Goal: Task Accomplishment & Management: Manage account settings

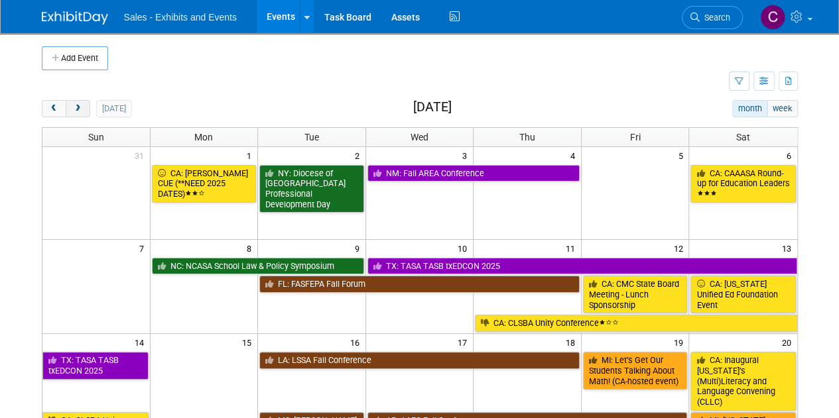
click at [78, 103] on button "next" at bounding box center [78, 108] width 25 height 17
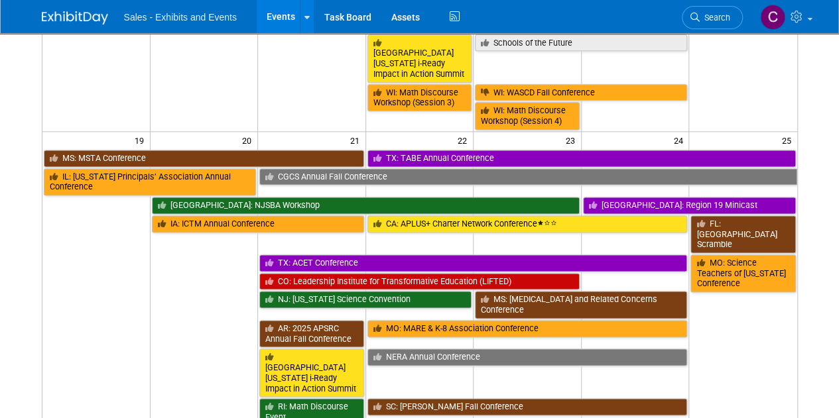
scroll to position [821, 0]
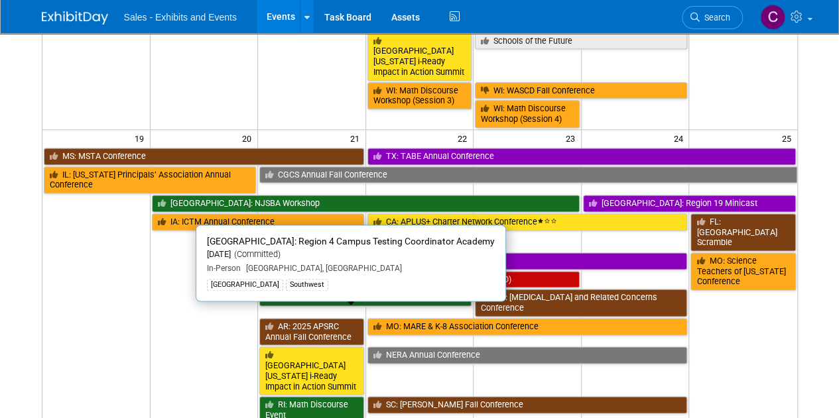
drag, startPoint x: 306, startPoint y: 326, endPoint x: 300, endPoint y: 316, distance: 11.3
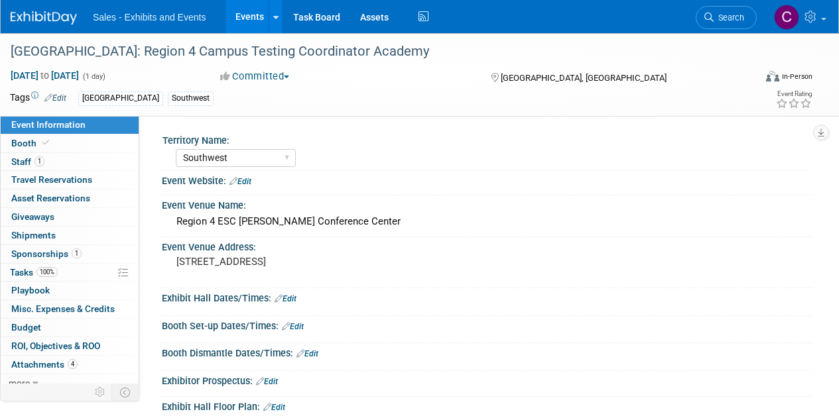
select select "Southwest"
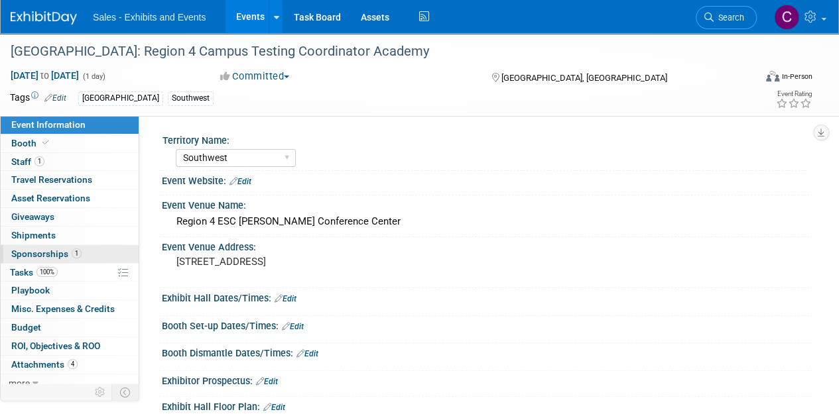
click at [38, 257] on span "Sponsorships 1" at bounding box center [46, 254] width 70 height 11
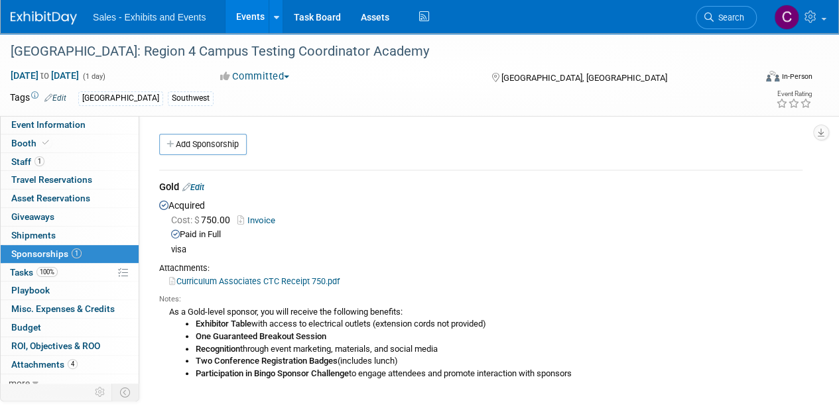
click at [244, 25] on link "Events" at bounding box center [249, 16] width 48 height 33
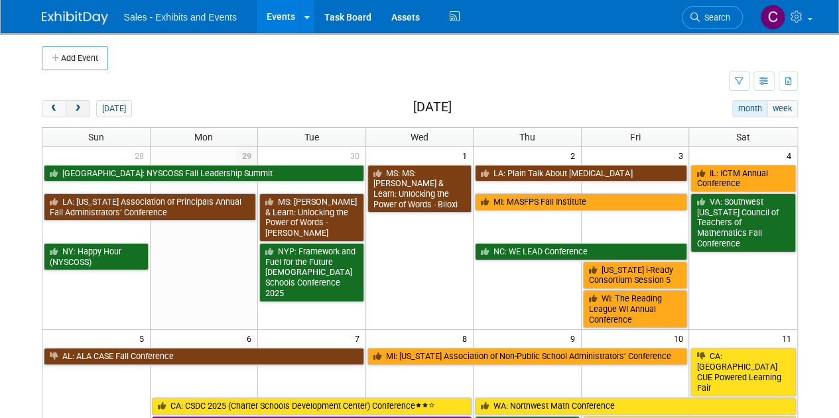
click at [81, 105] on span "next" at bounding box center [78, 109] width 10 height 9
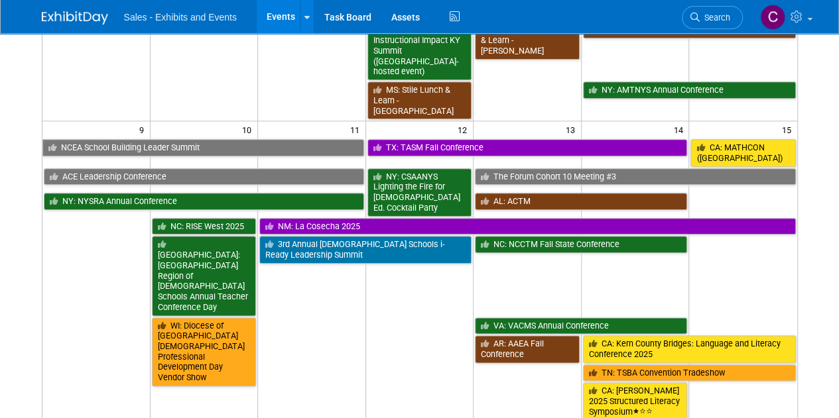
scroll to position [646, 0]
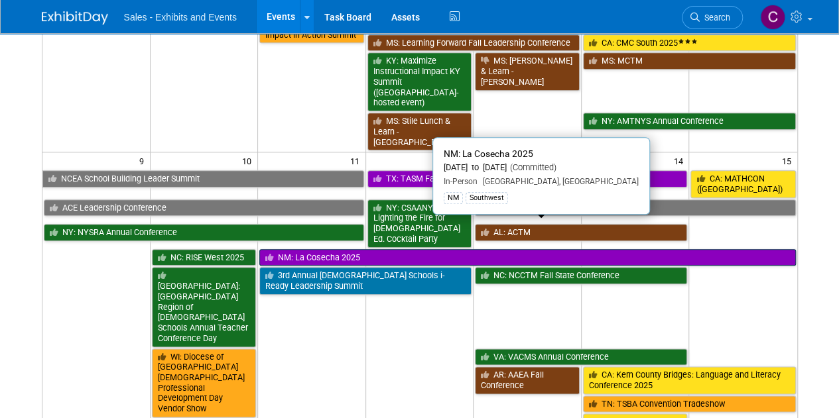
click at [308, 249] on link "NM: La Cosecha 2025" at bounding box center [527, 257] width 536 height 17
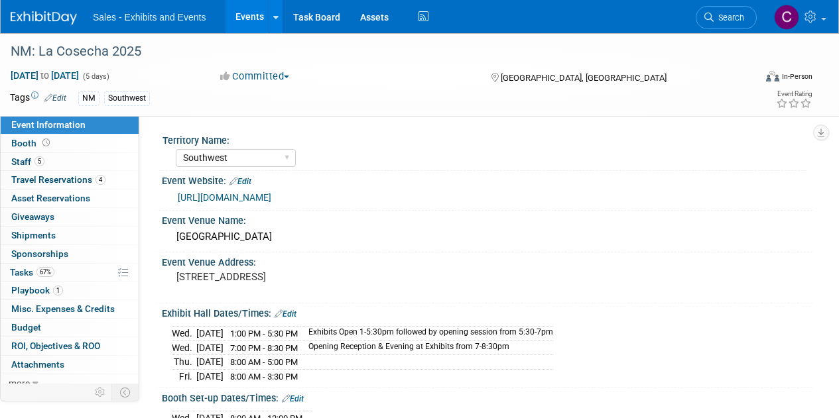
select select "Southwest"
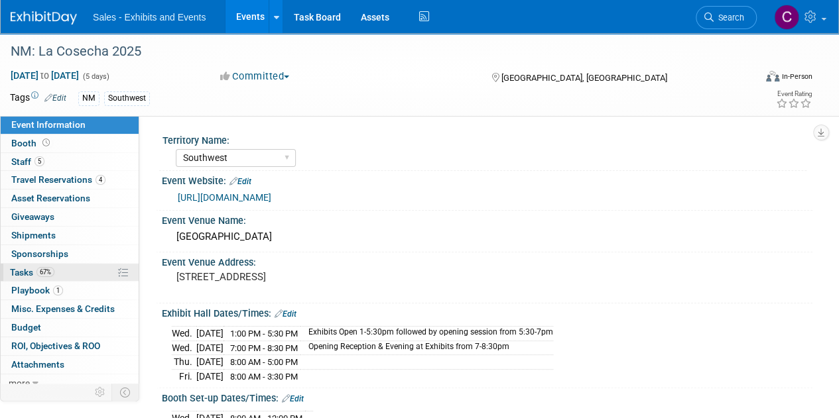
click at [13, 279] on link "67% Tasks 67%" at bounding box center [70, 273] width 138 height 18
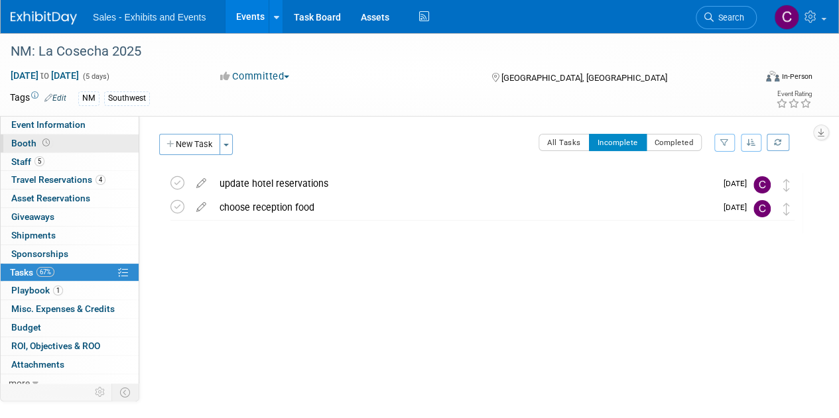
click at [30, 143] on span "Booth" at bounding box center [31, 143] width 41 height 11
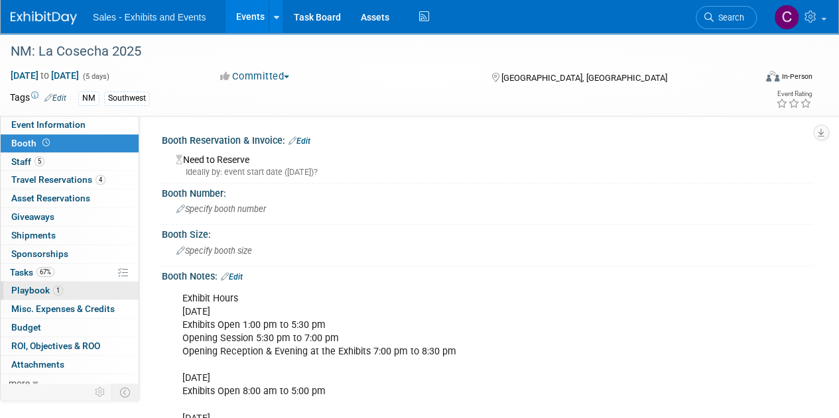
click at [42, 285] on span "Playbook 1" at bounding box center [37, 290] width 52 height 11
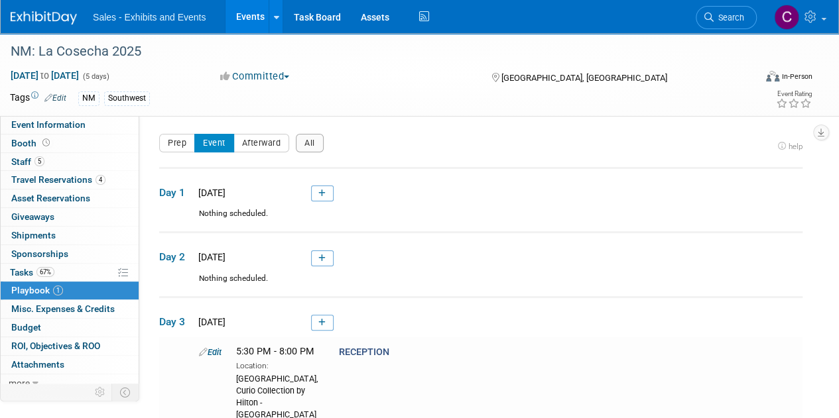
click at [254, 11] on link "Events" at bounding box center [249, 16] width 48 height 33
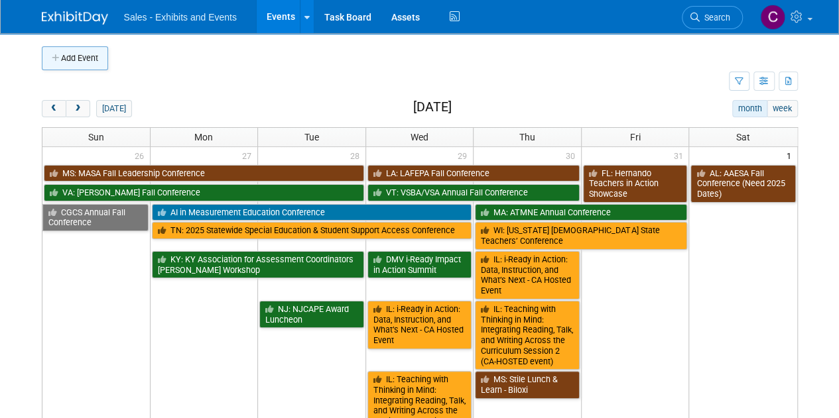
click at [72, 57] on button "Add Event" at bounding box center [75, 58] width 66 height 24
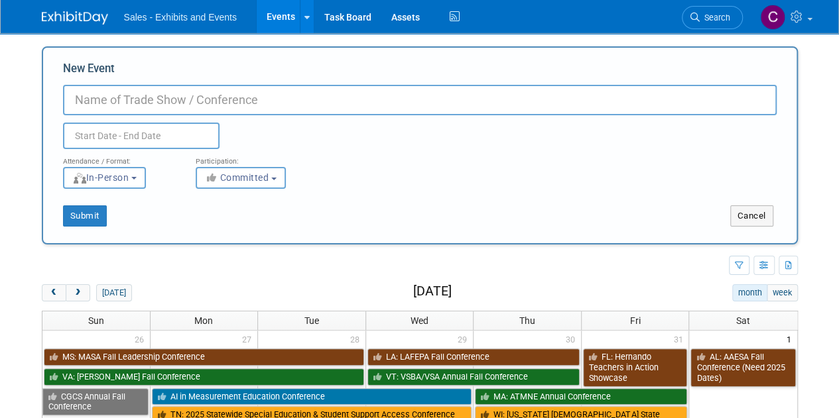
type input "l"
type input "LA: LRA"
click at [119, 141] on input "text" at bounding box center [141, 136] width 156 height 27
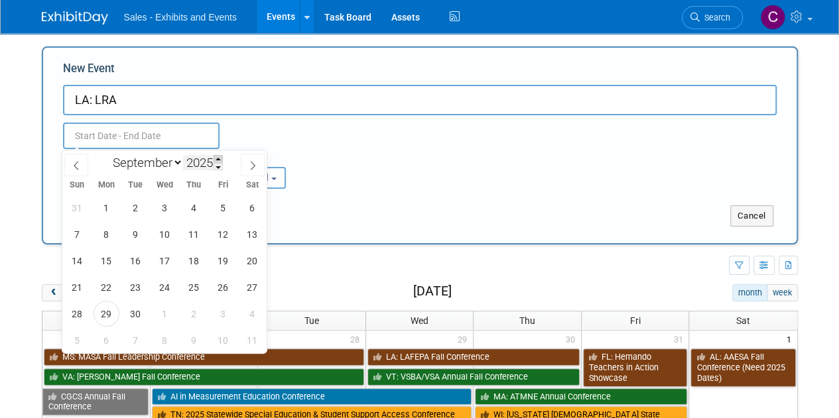
click at [217, 159] on span at bounding box center [217, 159] width 9 height 8
type input "2026"
click at [174, 164] on select "January February March April May June July August September October November De…" at bounding box center [145, 162] width 76 height 17
select select "6"
click at [107, 154] on select "January February March April May June July August September October November De…" at bounding box center [145, 162] width 76 height 17
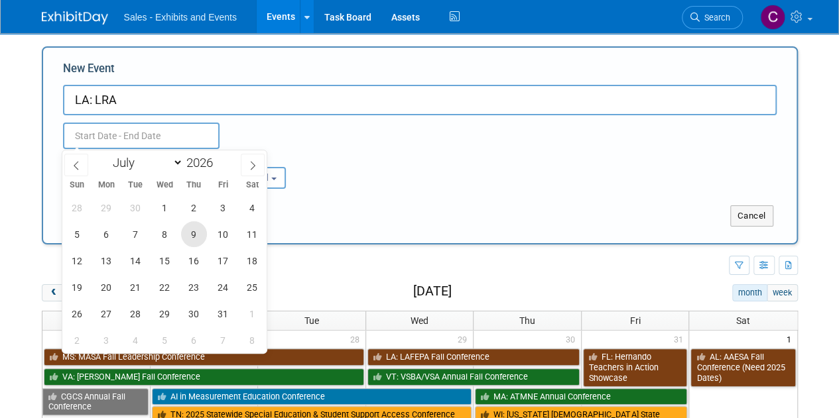
click at [191, 241] on span "9" at bounding box center [194, 234] width 26 height 26
click at [244, 230] on span "11" at bounding box center [252, 234] width 26 height 26
type input "Jul 9, 2026 to Jul 11, 2026"
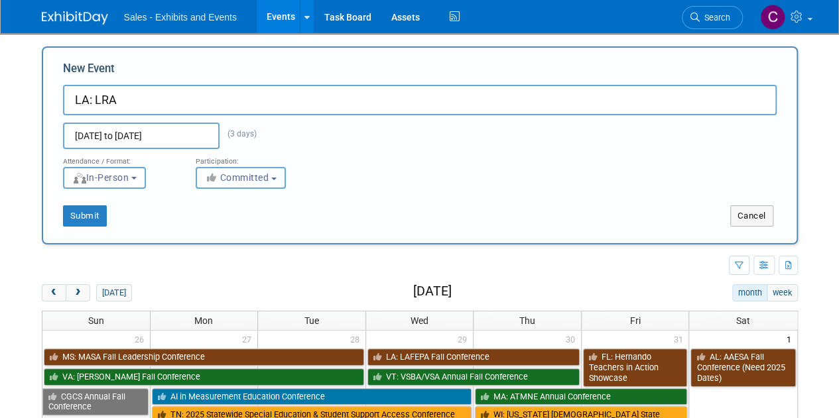
click at [235, 177] on span "Committed" at bounding box center [237, 177] width 64 height 11
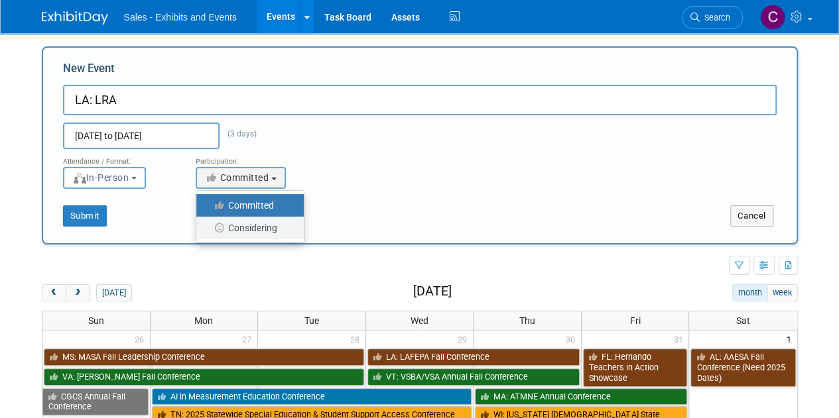
click at [238, 229] on label "Considering" at bounding box center [247, 227] width 88 height 17
click at [208, 229] on input "Considering" at bounding box center [204, 228] width 9 height 9
select select "2"
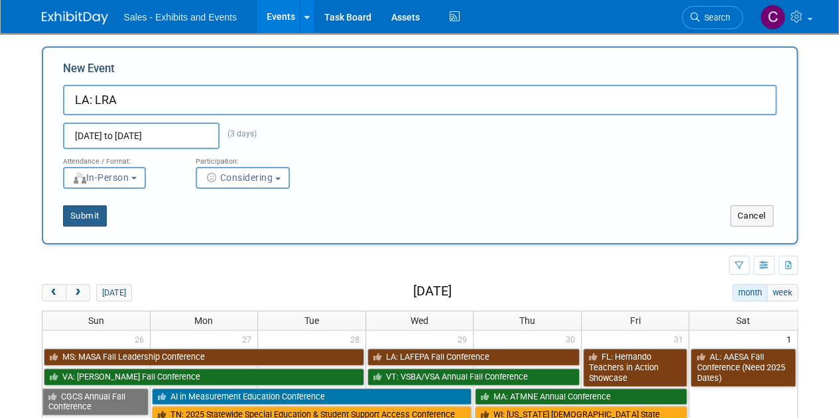
click at [80, 217] on button "Submit" at bounding box center [85, 216] width 44 height 21
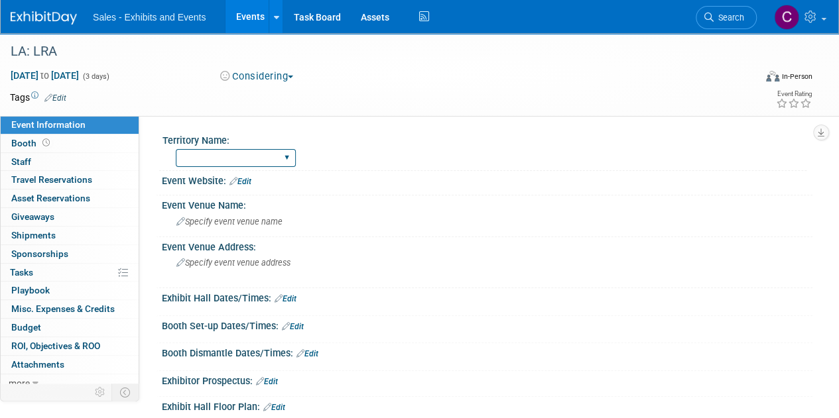
click at [263, 158] on select "Atlantic Southeast Central Southwest Pacific Mountain National Strategic Partne…" at bounding box center [236, 158] width 120 height 18
select select "Southeast"
click at [176, 149] on select "Atlantic Southeast Central Southwest Pacific Mountain National Strategic Partne…" at bounding box center [236, 158] width 120 height 18
click at [60, 103] on td "Tags Edit" at bounding box center [38, 97] width 56 height 13
click at [60, 99] on link "Edit" at bounding box center [55, 97] width 22 height 9
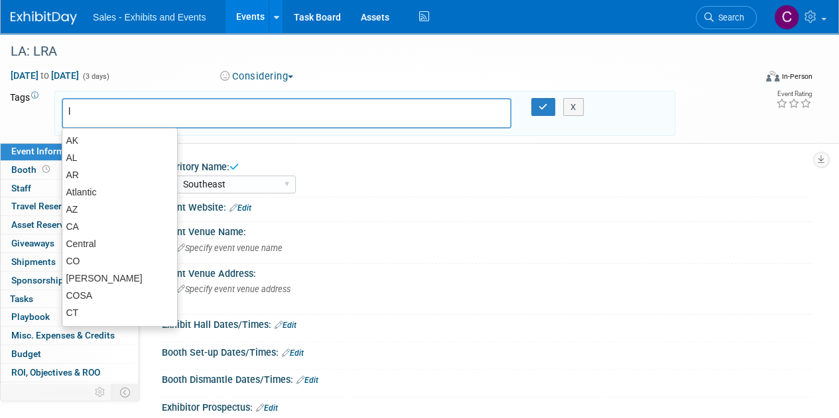
type input "la"
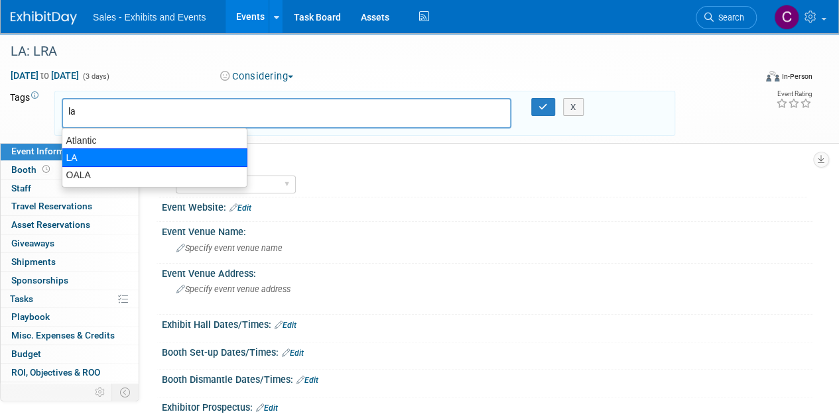
click at [73, 149] on div "LA" at bounding box center [155, 158] width 186 height 19
type input "LA"
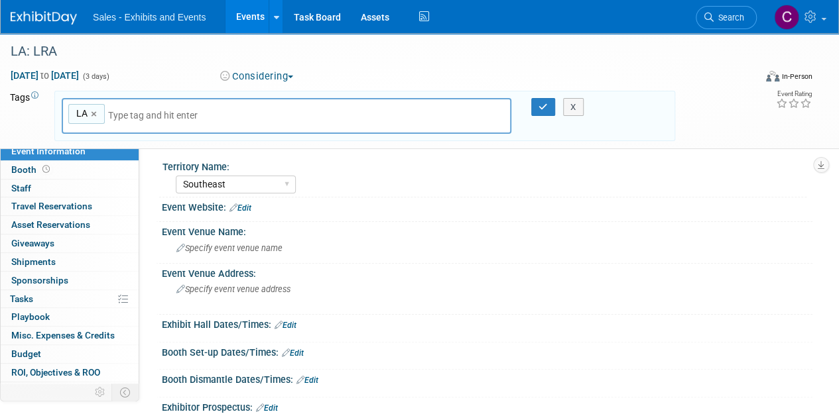
type input "s"
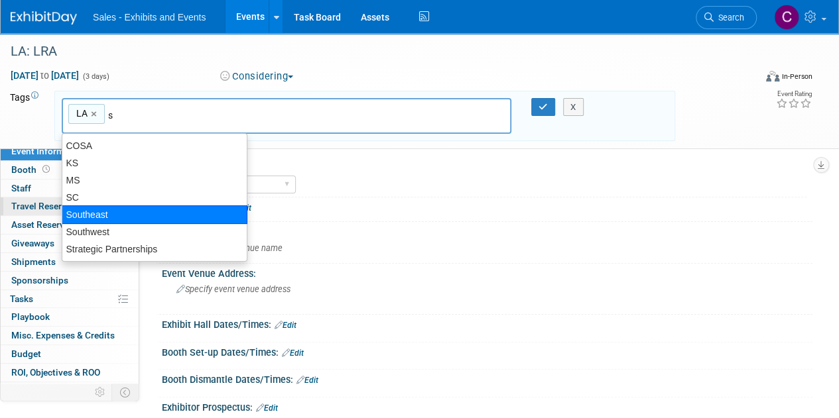
drag, startPoint x: 97, startPoint y: 208, endPoint x: 105, endPoint y: 204, distance: 8.6
click at [97, 208] on div "Southeast" at bounding box center [155, 215] width 186 height 19
type input "LA, Southeast"
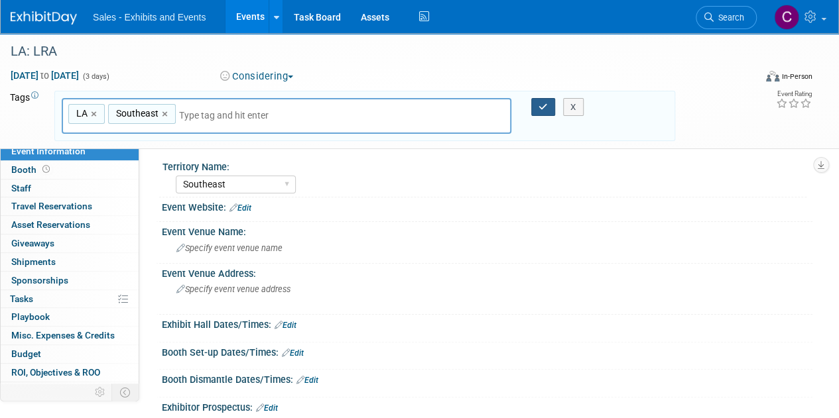
click at [539, 105] on icon "button" at bounding box center [542, 107] width 9 height 9
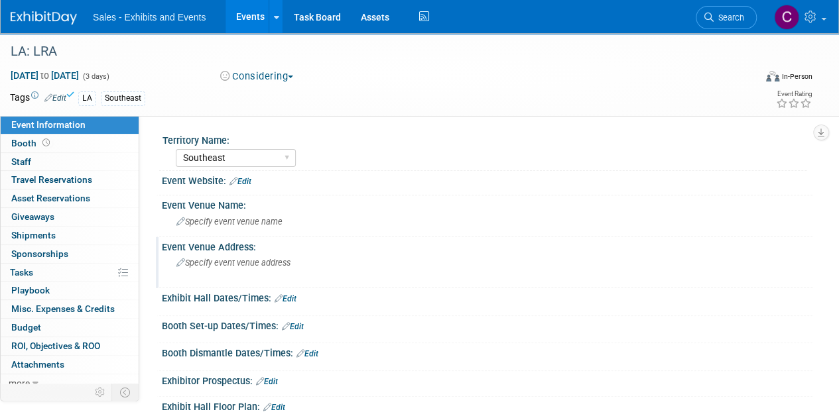
click at [227, 258] on span "Specify event venue address" at bounding box center [233, 263] width 114 height 10
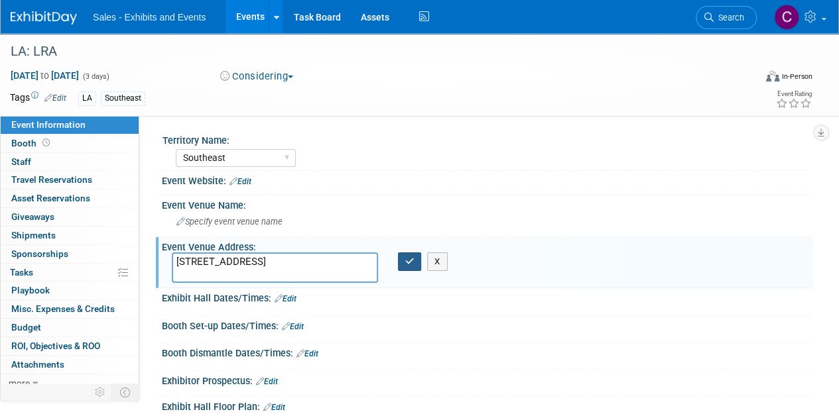
type textarea "711 Paragon Pl, Marksville, LA 71351"
click at [407, 259] on icon "button" at bounding box center [409, 261] width 9 height 9
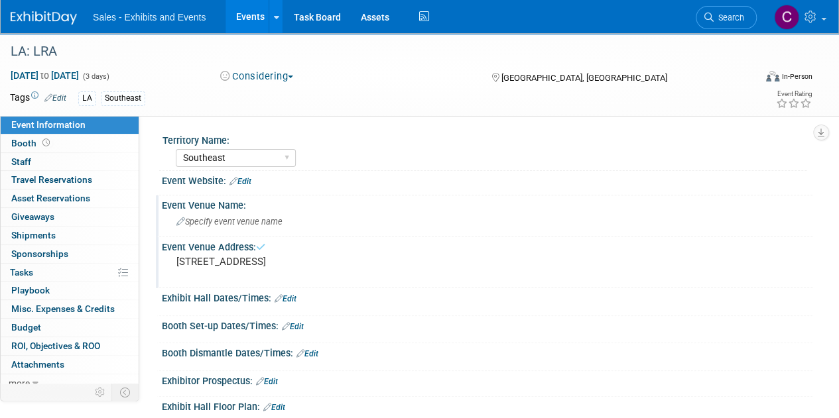
click at [276, 217] on span "Specify event venue name" at bounding box center [229, 222] width 106 height 10
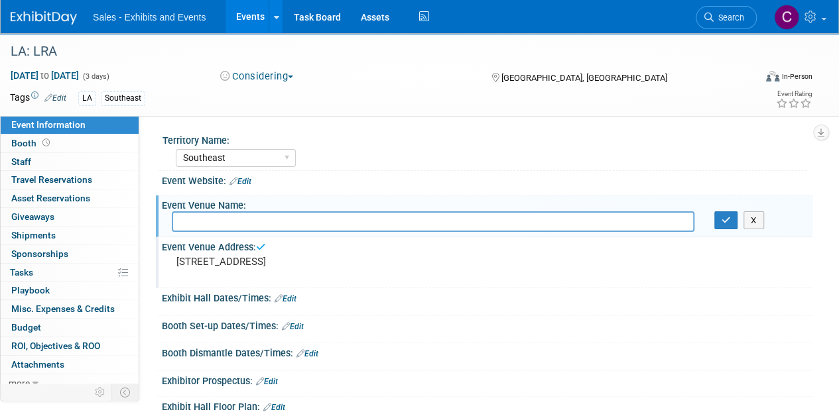
type input "O"
type input "Paragon Casino & Resort"
click at [727, 222] on icon "button" at bounding box center [725, 220] width 9 height 9
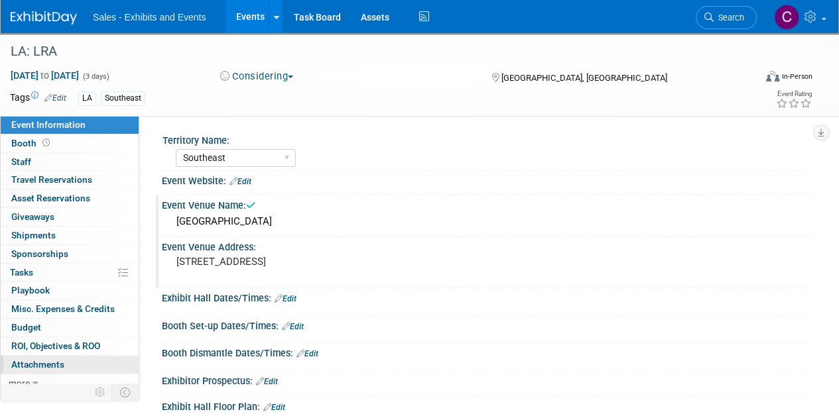
click at [68, 362] on link "0 Attachments 0" at bounding box center [70, 365] width 138 height 18
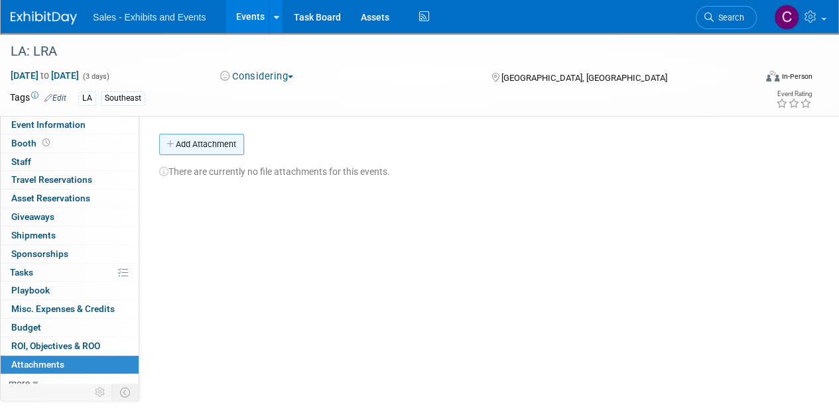
click at [206, 141] on button "Add Attachment" at bounding box center [201, 144] width 85 height 21
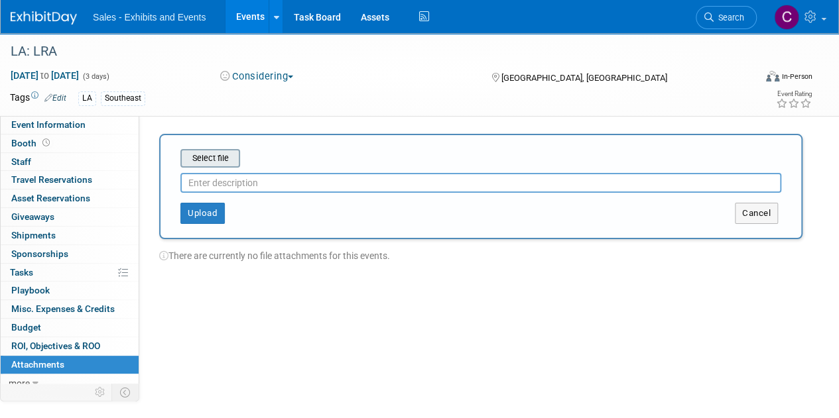
click at [213, 154] on input "file" at bounding box center [160, 158] width 158 height 16
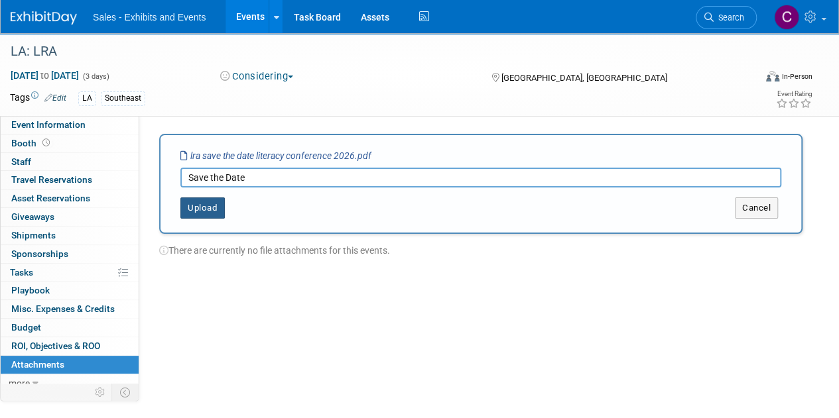
type input "Save the Date"
click at [196, 208] on button "Upload" at bounding box center [202, 208] width 44 height 21
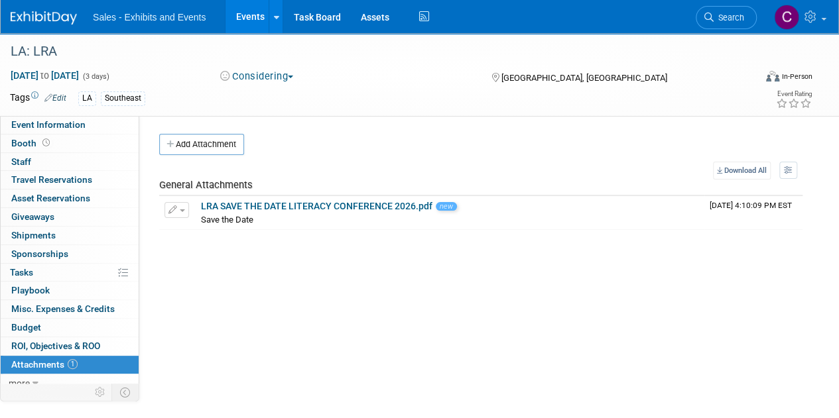
click at [249, 19] on link "Events" at bounding box center [249, 16] width 48 height 33
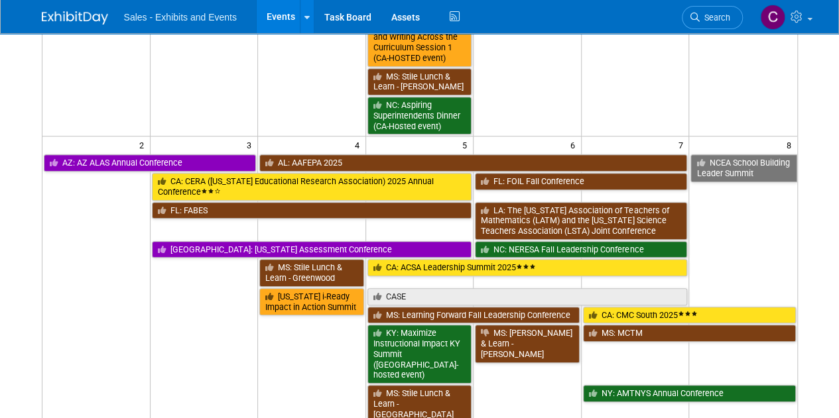
scroll to position [380, 0]
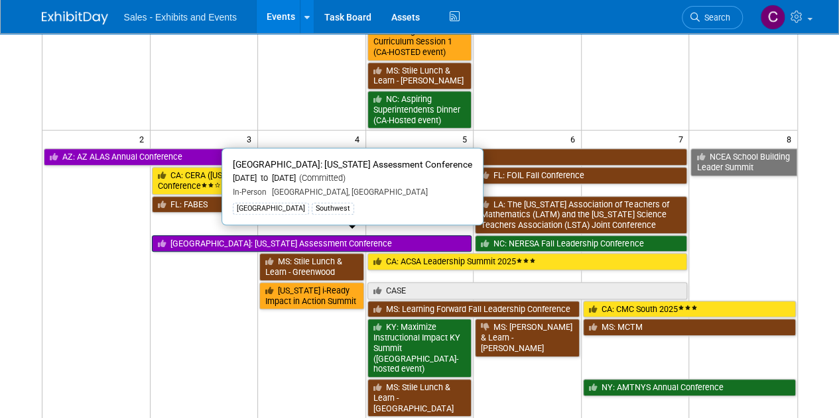
click at [176, 235] on link "[GEOGRAPHIC_DATA]: [US_STATE] Assessment Conference" at bounding box center [312, 243] width 320 height 17
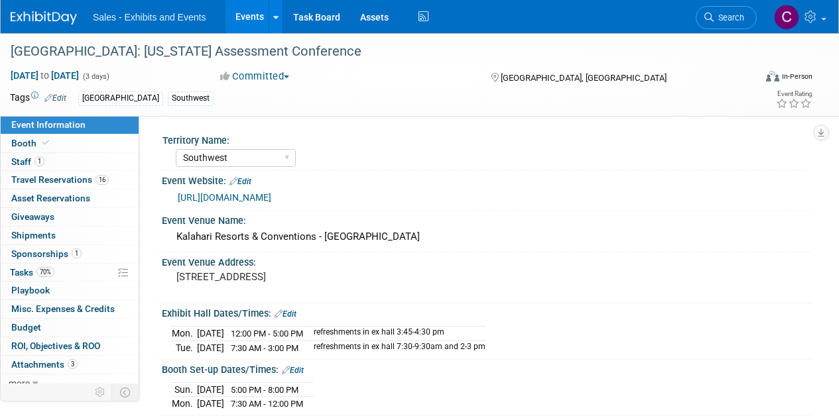
select select "Southwest"
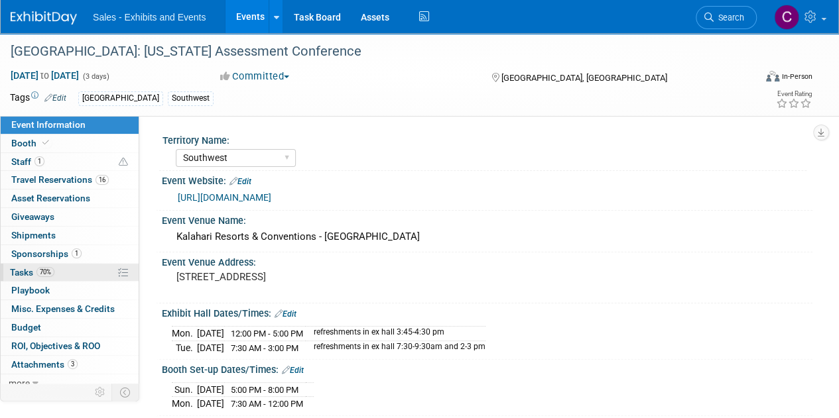
click at [34, 272] on span "Tasks 70%" at bounding box center [32, 272] width 44 height 11
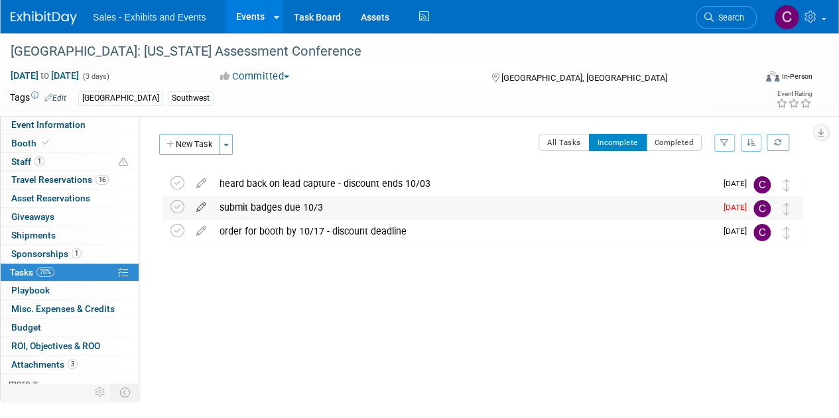
click at [197, 207] on icon at bounding box center [201, 204] width 23 height 17
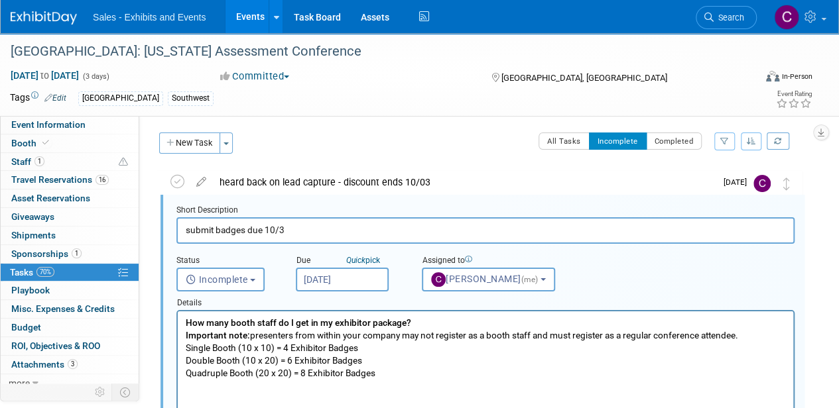
scroll to position [1, 0]
click at [351, 282] on input "Sep 26, 2025" at bounding box center [342, 280] width 93 height 24
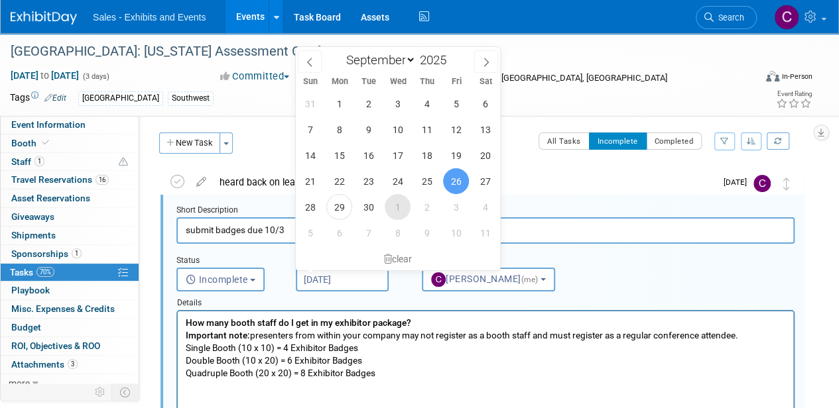
click at [405, 211] on span "1" at bounding box center [398, 207] width 26 height 26
type input "Oct 1, 2025"
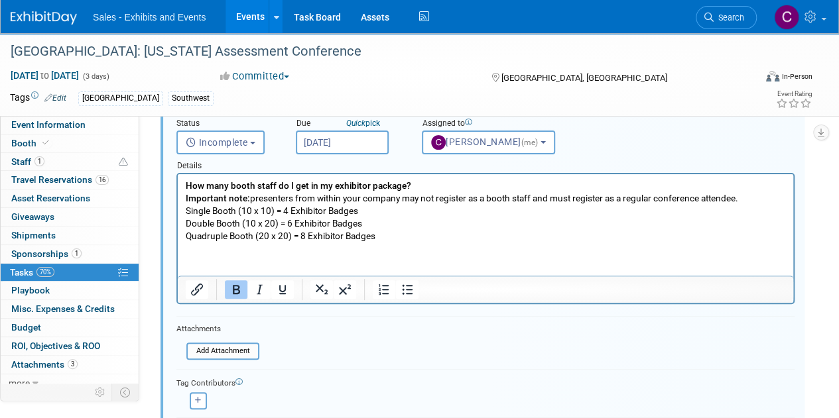
scroll to position [241, 0]
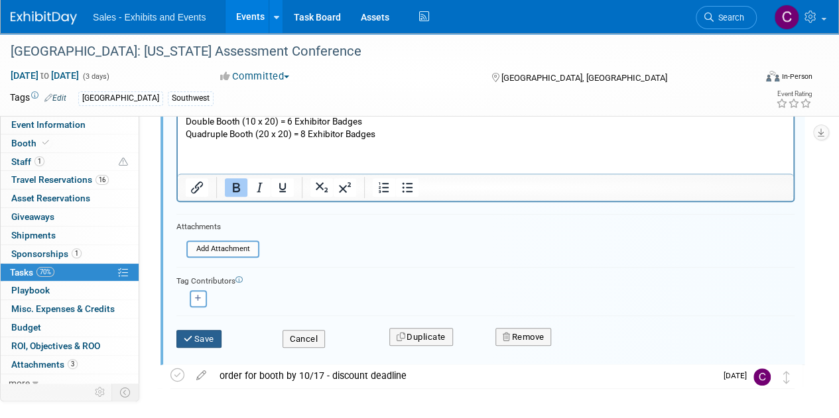
click at [212, 335] on button "Save" at bounding box center [198, 339] width 45 height 19
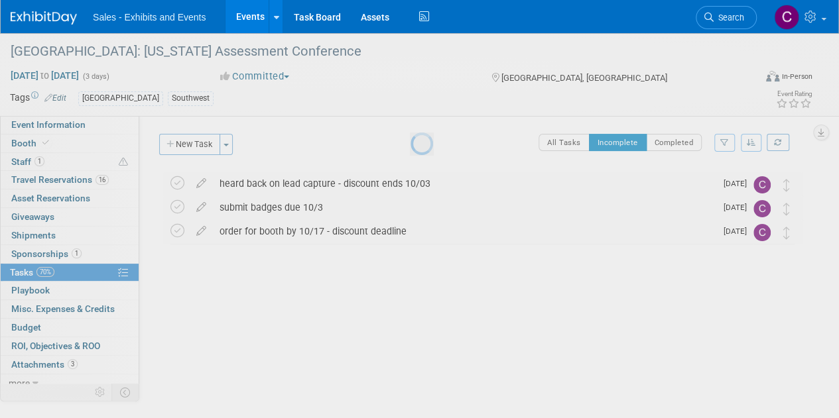
scroll to position [0, 0]
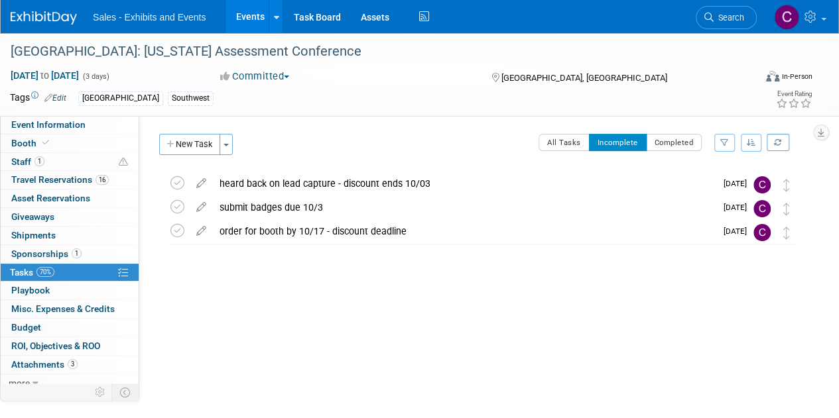
click at [248, 14] on link "Events" at bounding box center [249, 16] width 48 height 33
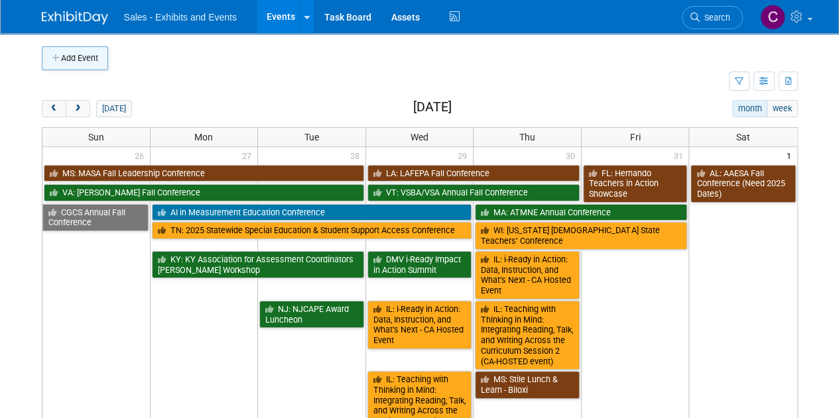
click at [93, 58] on button "Add Event" at bounding box center [75, 58] width 66 height 24
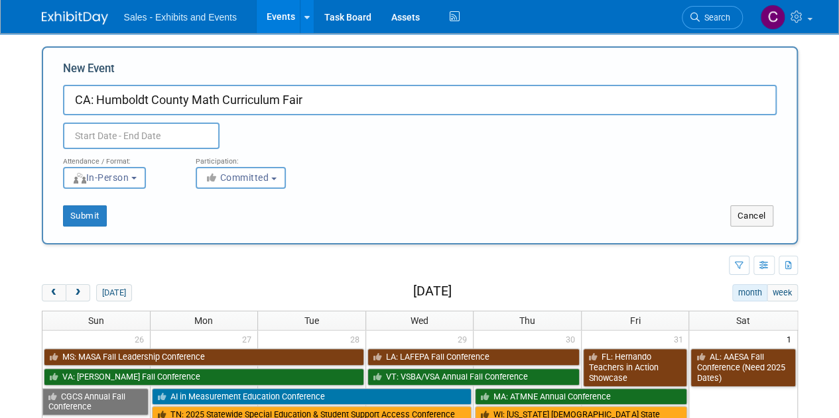
type input "CA: Humboldt County Math Curriculum Fair"
click at [116, 141] on input "text" at bounding box center [141, 136] width 156 height 27
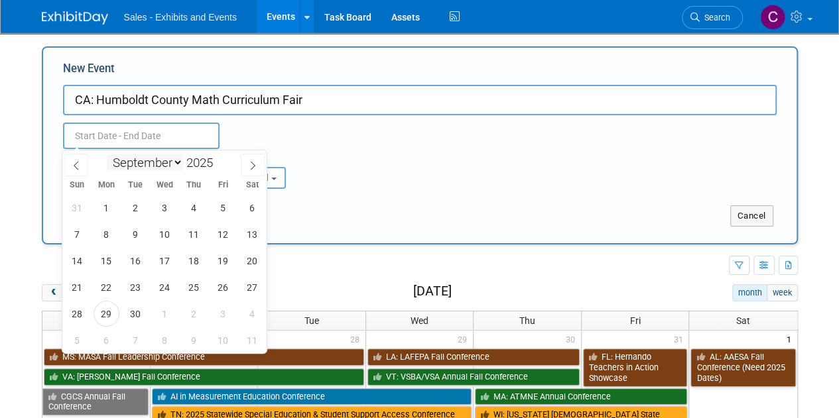
drag, startPoint x: 160, startPoint y: 161, endPoint x: 158, endPoint y: 170, distance: 8.7
click at [160, 161] on select "January February March April May June July August September October November De…" at bounding box center [145, 162] width 76 height 17
select select "11"
click at [107, 154] on select "January February March April May June July August September October November De…" at bounding box center [145, 162] width 76 height 17
click at [110, 262] on span "15" at bounding box center [106, 261] width 26 height 26
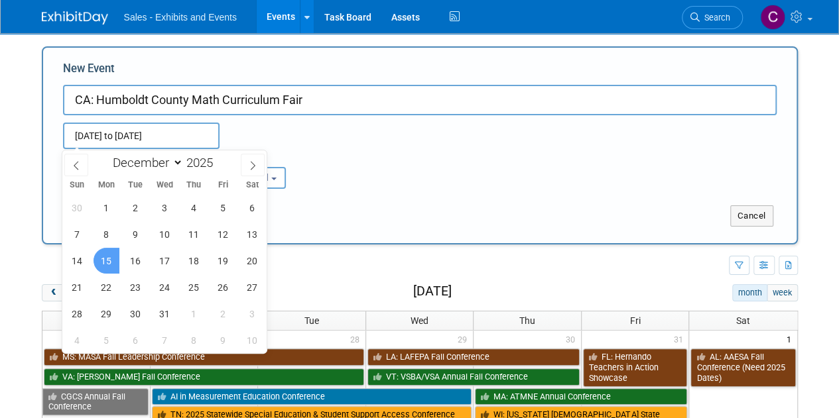
click at [109, 272] on span "15" at bounding box center [106, 261] width 26 height 26
type input "Dec 15, 2025 to Dec 15, 2025"
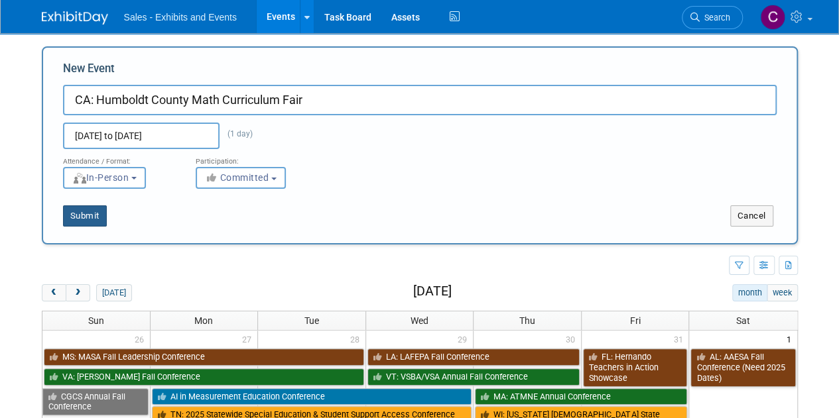
click at [84, 212] on button "Submit" at bounding box center [85, 216] width 44 height 21
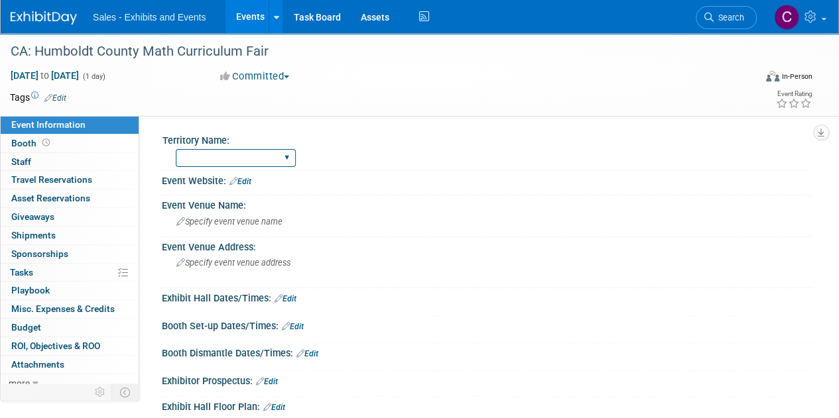
click at [277, 158] on select "Atlantic Southeast Central Southwest Pacific Mountain National Strategic Partne…" at bounding box center [236, 158] width 120 height 18
select select "Pacific"
click at [176, 149] on select "Atlantic Southeast Central Southwest Pacific Mountain National Strategic Partne…" at bounding box center [236, 158] width 120 height 18
click at [58, 93] on link "Edit" at bounding box center [55, 97] width 22 height 9
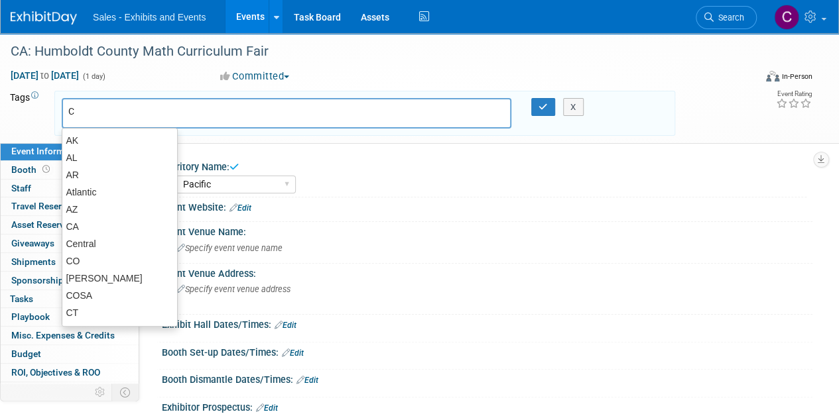
type input "CA"
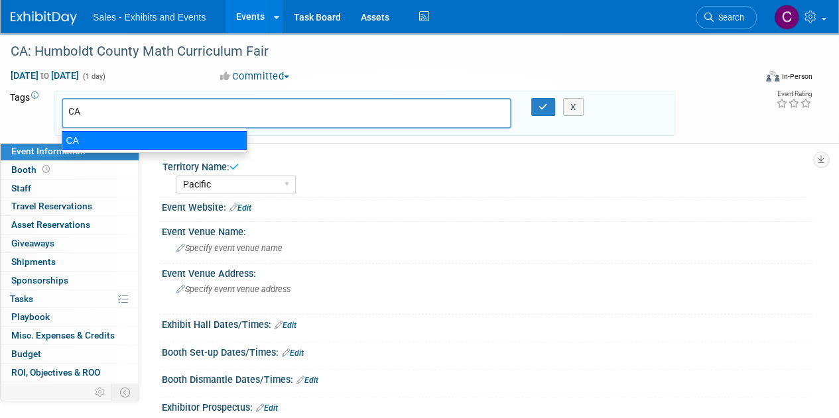
click at [70, 140] on div "CA" at bounding box center [155, 140] width 186 height 19
type input "CA"
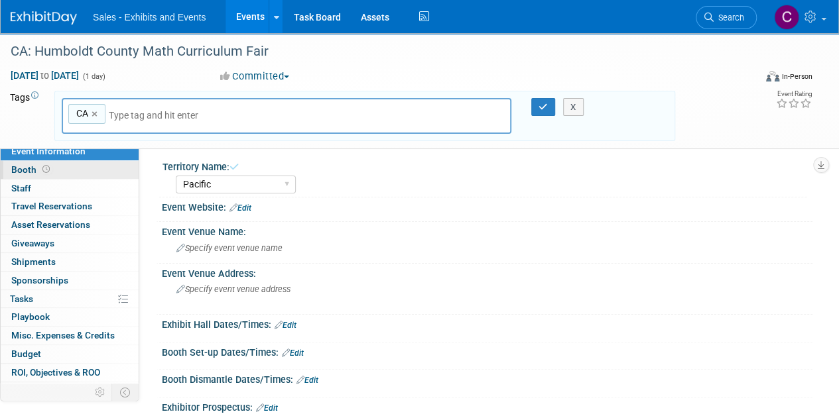
type input "s"
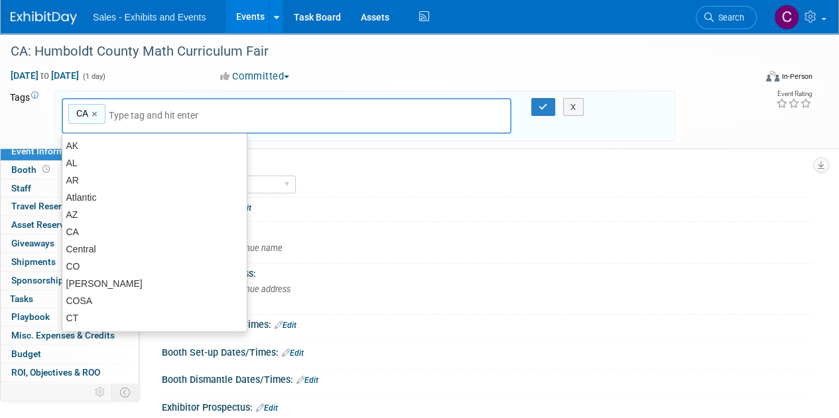
type input "P"
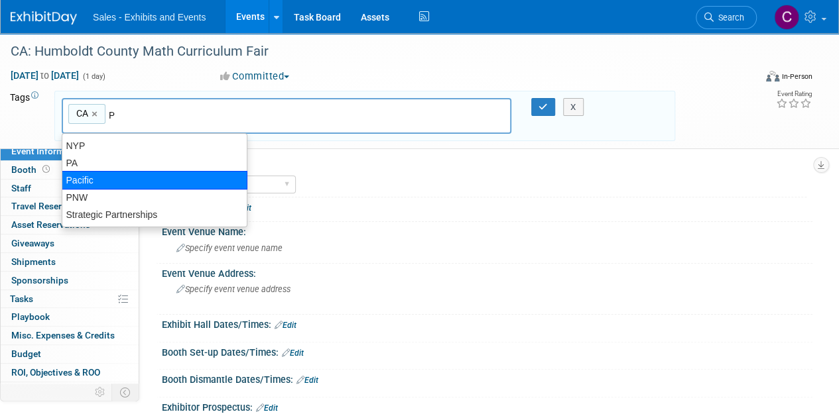
click at [97, 182] on div "Pacific" at bounding box center [155, 180] width 186 height 19
type input "CA, Pacific"
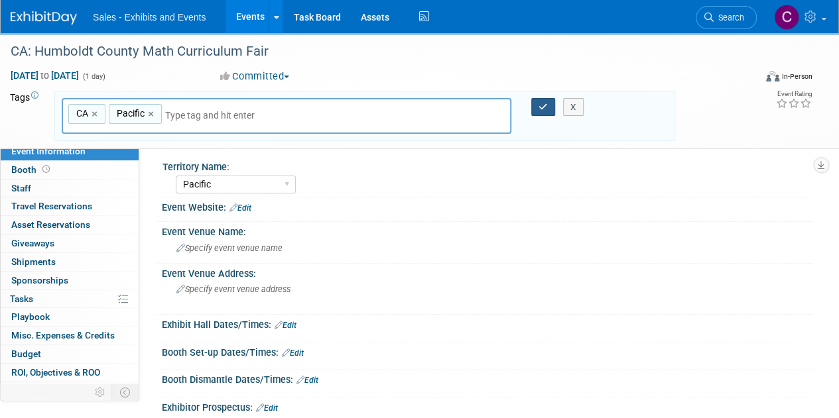
click at [540, 112] on button "button" at bounding box center [543, 107] width 24 height 19
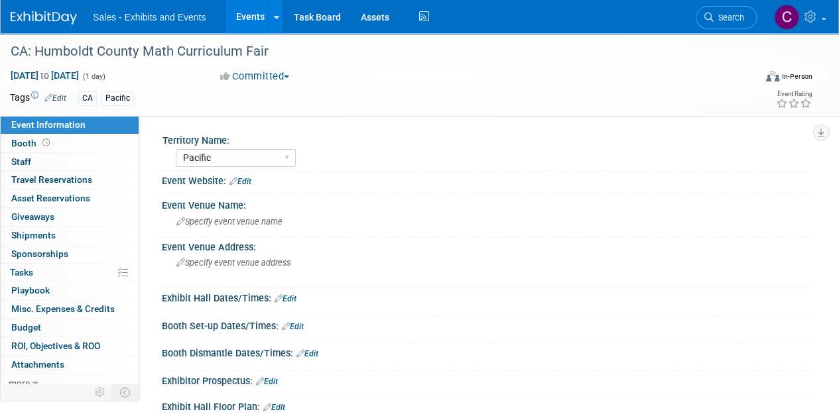
scroll to position [182, 0]
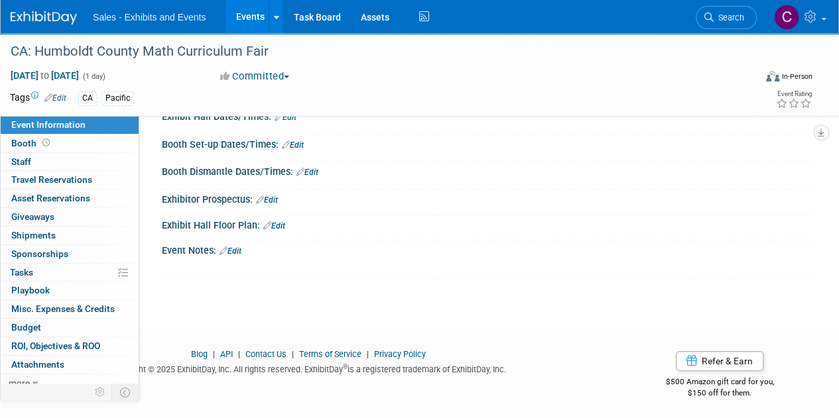
click at [240, 249] on link "Edit" at bounding box center [230, 251] width 22 height 9
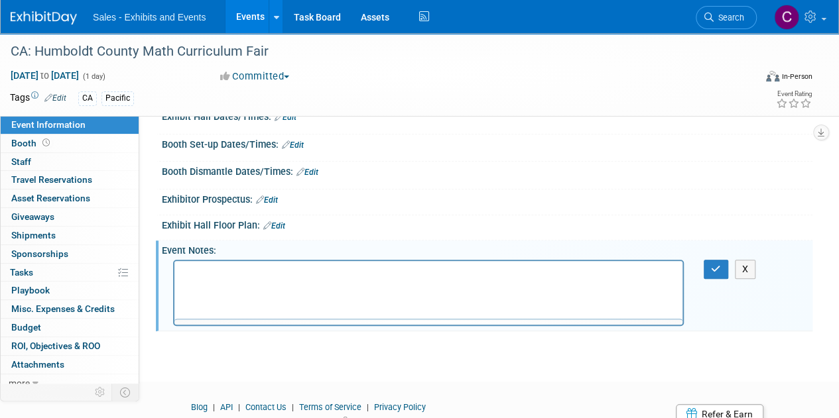
scroll to position [0, 0]
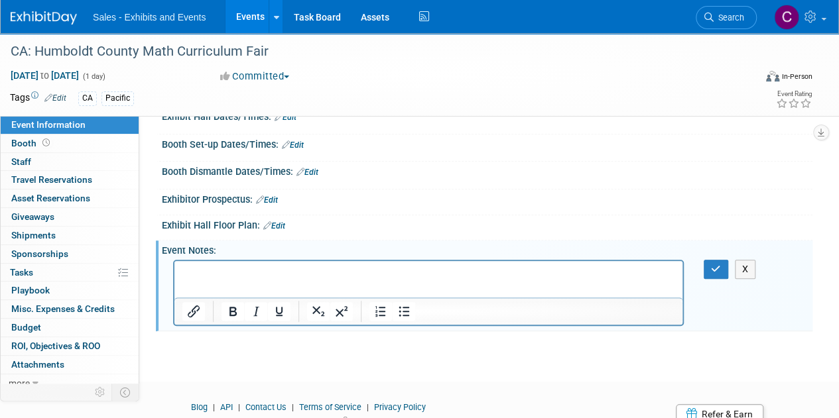
drag, startPoint x: 239, startPoint y: 262, endPoint x: 213, endPoint y: 274, distance: 27.9
click at [213, 274] on p "Rich Text Area. Press ALT-0 for help." at bounding box center [428, 272] width 493 height 13
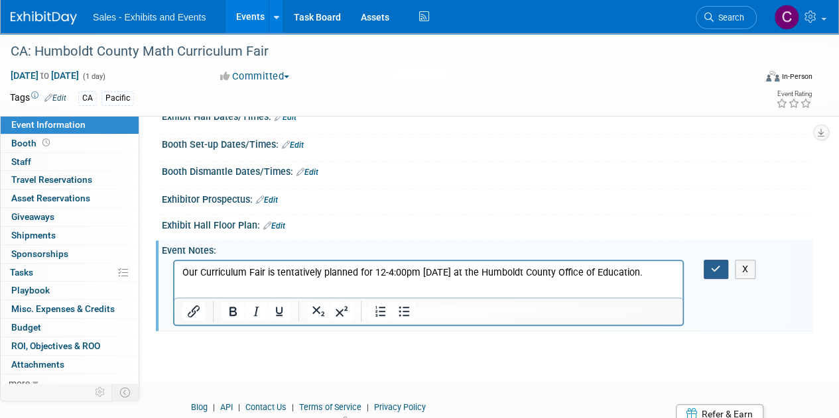
click at [711, 260] on button "button" at bounding box center [715, 269] width 25 height 19
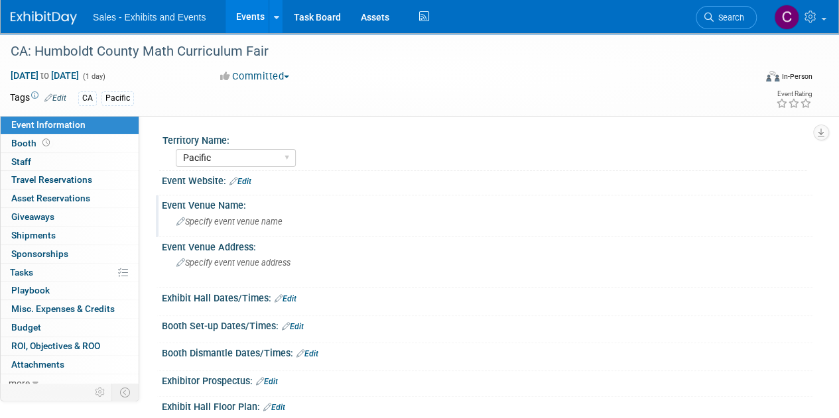
click at [263, 229] on div "Specify event venue name" at bounding box center [487, 221] width 630 height 21
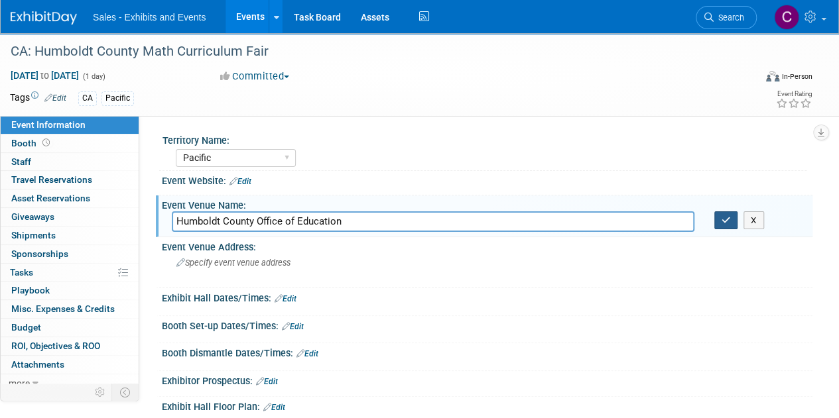
type input "Humboldt County Office of Education"
click at [721, 223] on icon "button" at bounding box center [725, 220] width 9 height 9
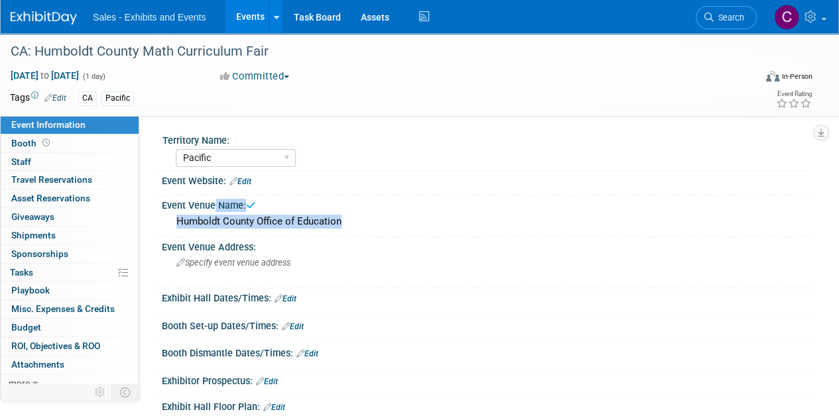
drag, startPoint x: 360, startPoint y: 225, endPoint x: 0, endPoint y: 180, distance: 362.8
click at [0, 180] on div "Event Information Event Info Booth Booth 0 Staff 0 Staff 0 Travel Reservations …" at bounding box center [419, 253] width 839 height 440
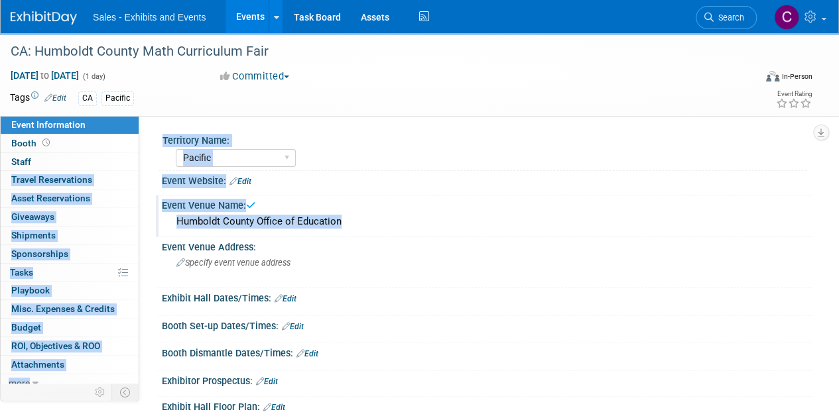
click at [373, 217] on div "Humboldt County Office of Education" at bounding box center [487, 221] width 630 height 21
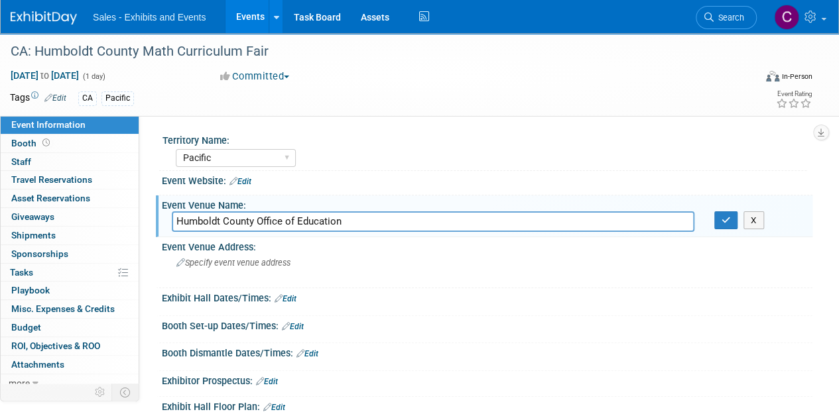
click at [200, 220] on input "Humboldt County Office of Education" at bounding box center [433, 221] width 522 height 21
drag, startPoint x: 200, startPoint y: 220, endPoint x: 311, endPoint y: 217, distance: 111.4
click at [311, 217] on input "Humboldt County Office of Education" at bounding box center [433, 221] width 522 height 21
click at [727, 211] on button "button" at bounding box center [726, 220] width 24 height 19
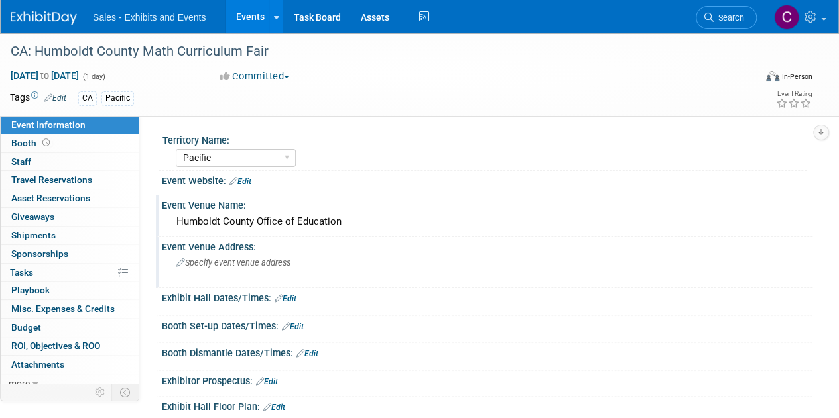
click at [261, 270] on div "Specify event venue address" at bounding box center [297, 268] width 251 height 30
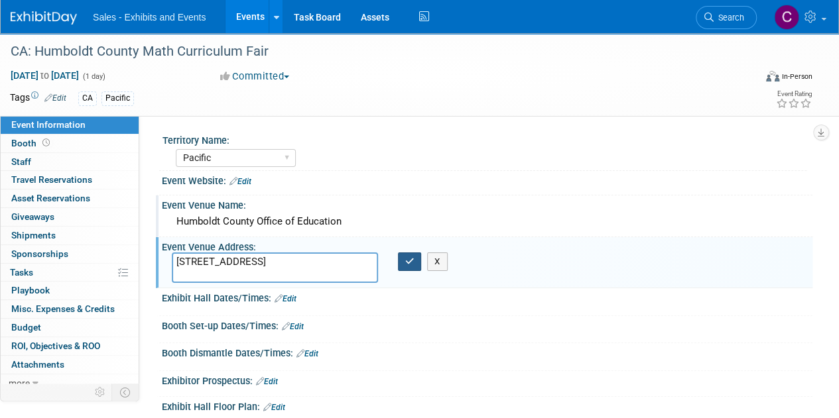
type textarea "901 Myrtle Avenue, Eureka, CA 95501"
click at [400, 257] on button "button" at bounding box center [410, 262] width 24 height 19
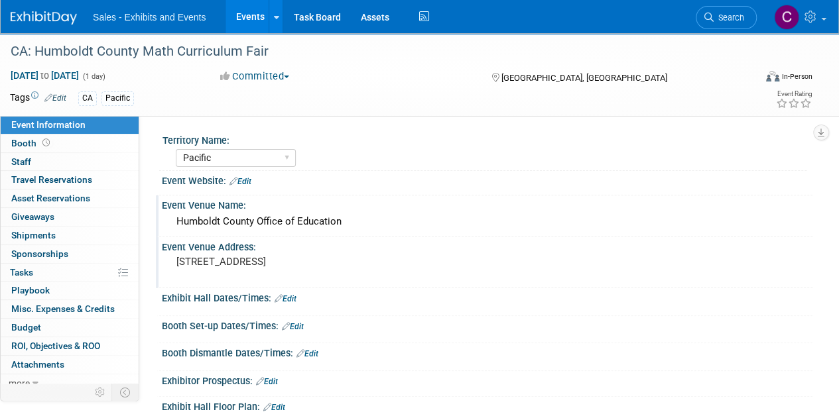
click at [245, 23] on link "Events" at bounding box center [249, 16] width 48 height 33
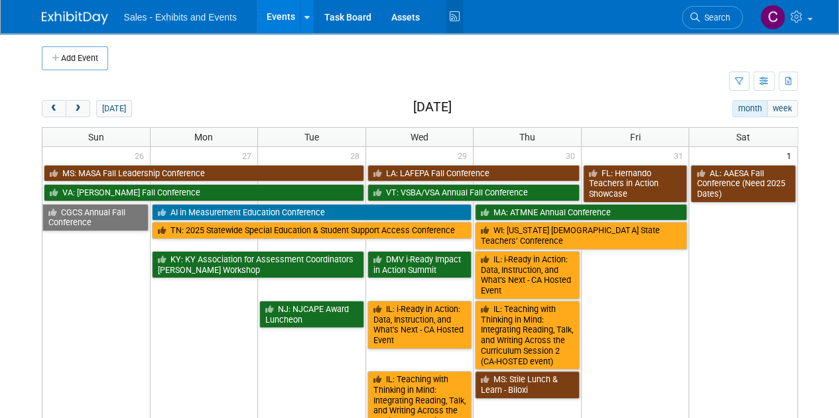
click at [455, 21] on icon at bounding box center [454, 17] width 17 height 21
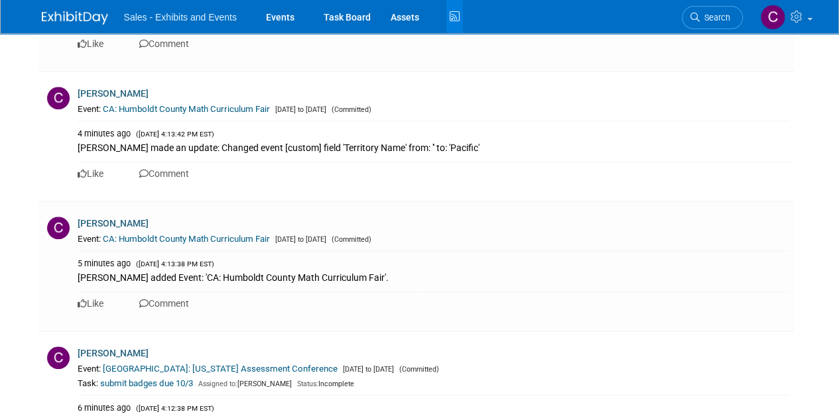
scroll to position [833, 0]
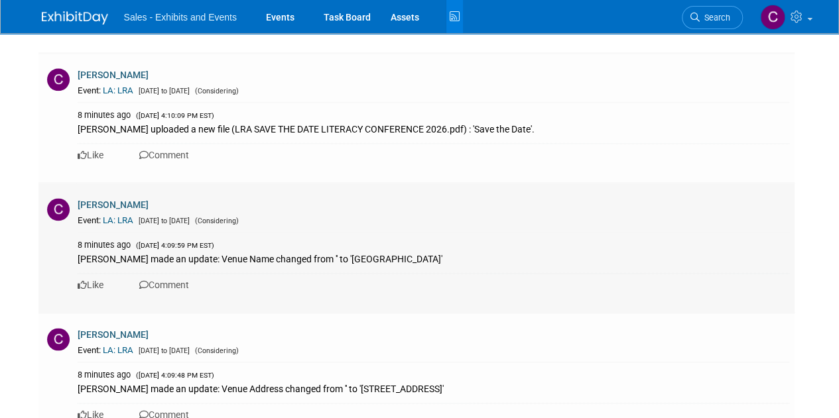
click at [154, 217] on span "[DATE] to [DATE]" at bounding box center [162, 221] width 54 height 9
click at [103, 200] on link "[PERSON_NAME]" at bounding box center [113, 205] width 71 height 11
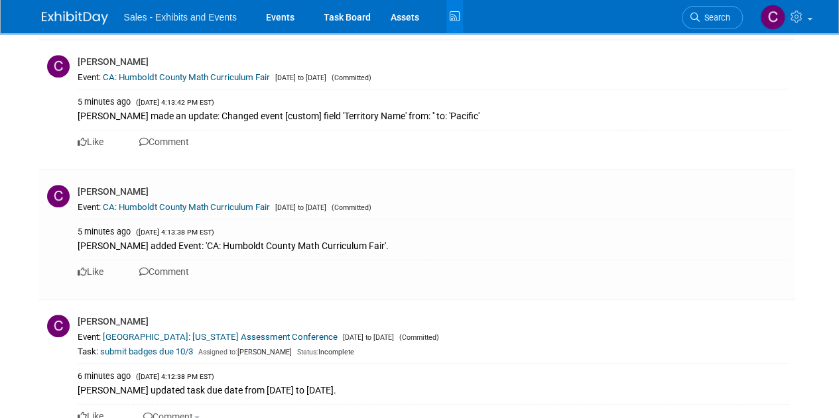
scroll to position [758, 0]
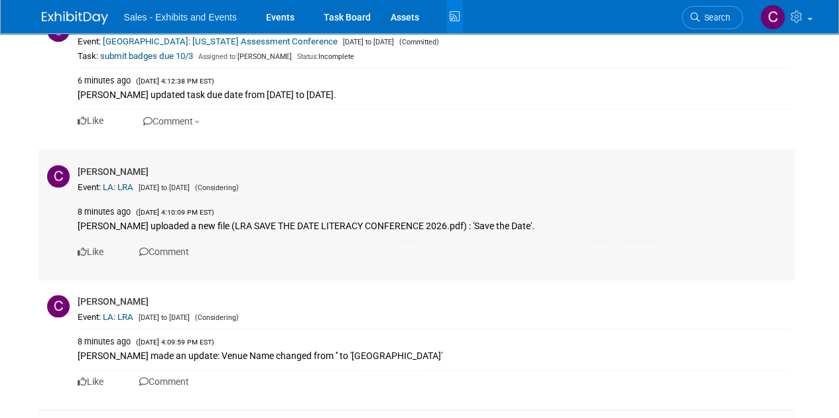
click at [123, 185] on link "LA: LRA" at bounding box center [118, 187] width 30 height 10
click at [289, 19] on link "Events" at bounding box center [280, 16] width 48 height 33
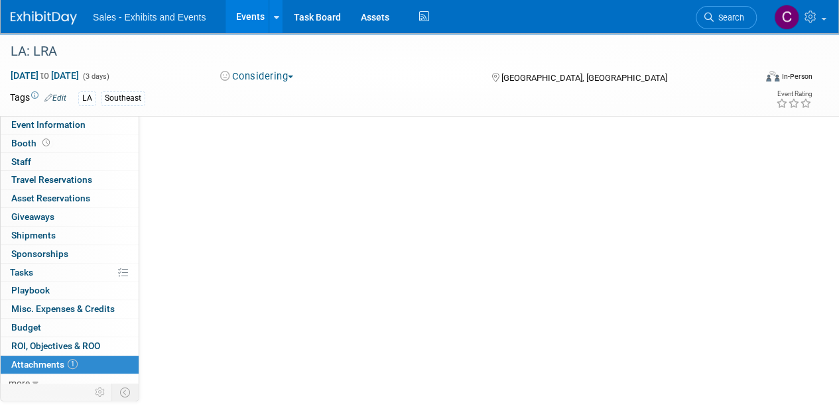
click at [274, 78] on button "Considering" at bounding box center [256, 77] width 83 height 14
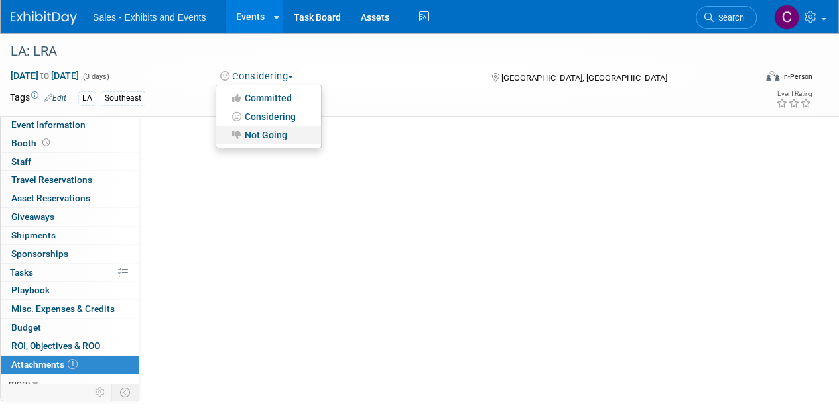
click at [265, 137] on link "Not Going" at bounding box center [268, 135] width 105 height 19
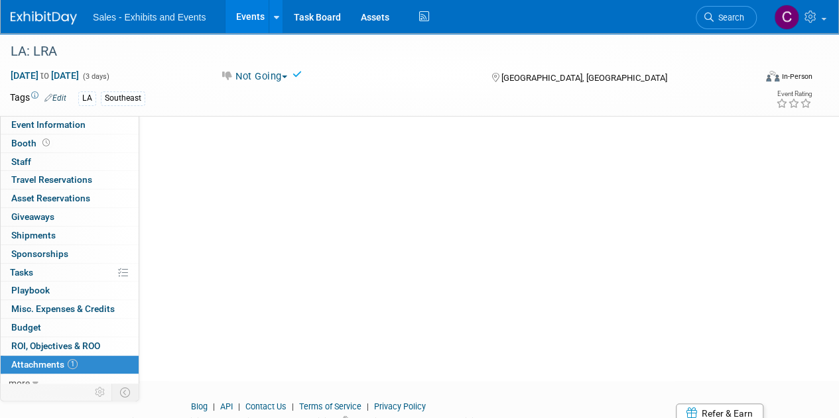
scroll to position [114, 0]
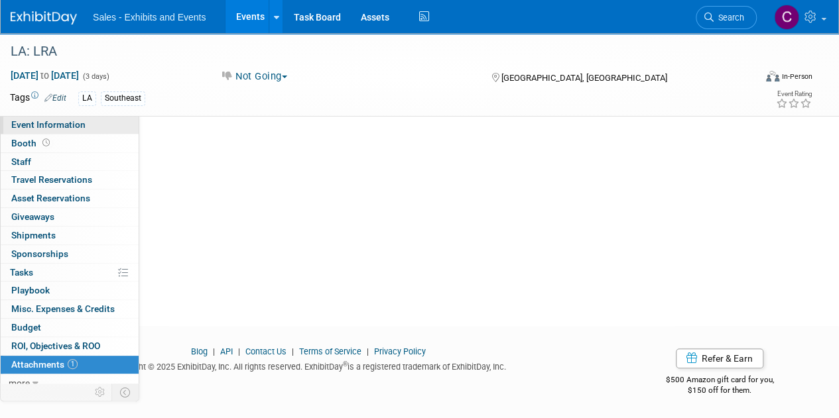
click at [61, 127] on span "Event Information" at bounding box center [48, 124] width 74 height 11
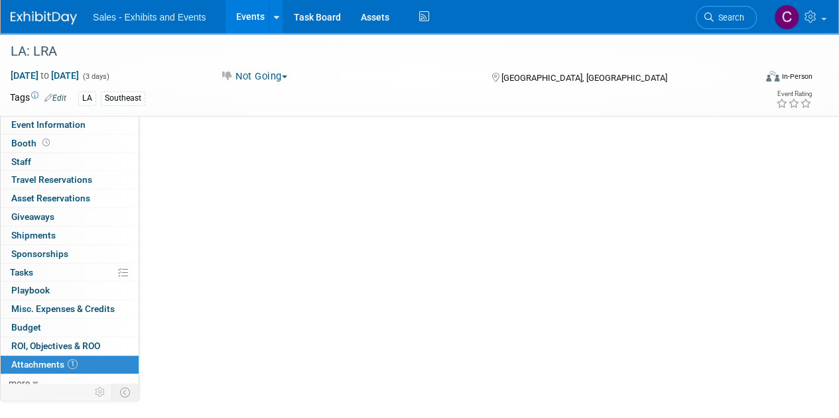
select select "Southeast"
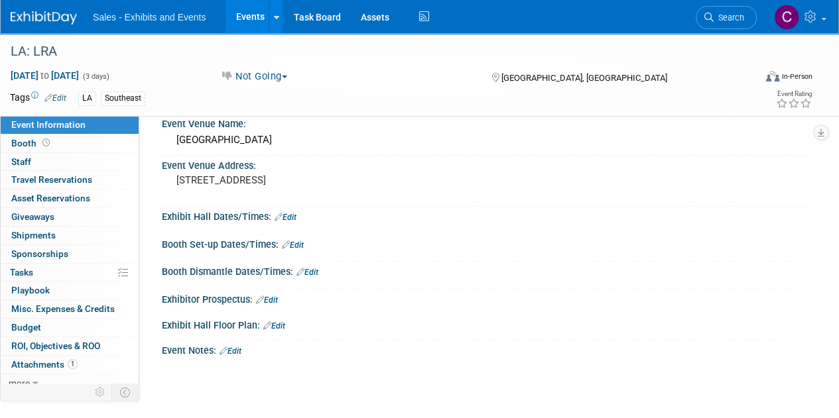
scroll to position [182, 0]
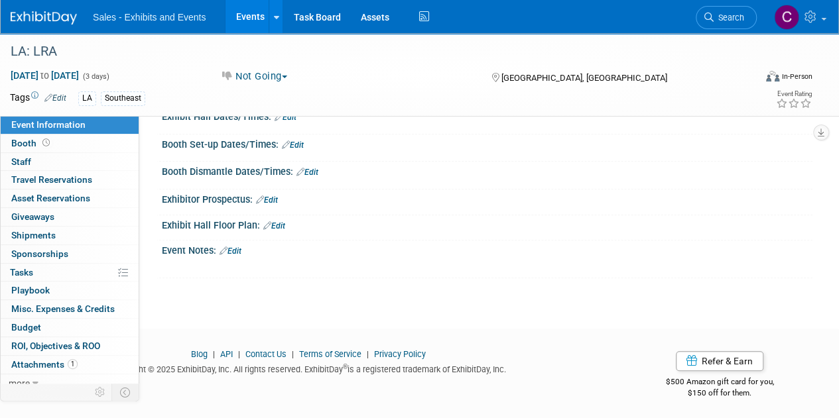
click at [252, 246] on div "Event Notes: Edit" at bounding box center [487, 249] width 650 height 17
click at [235, 250] on link "Edit" at bounding box center [230, 251] width 22 height 9
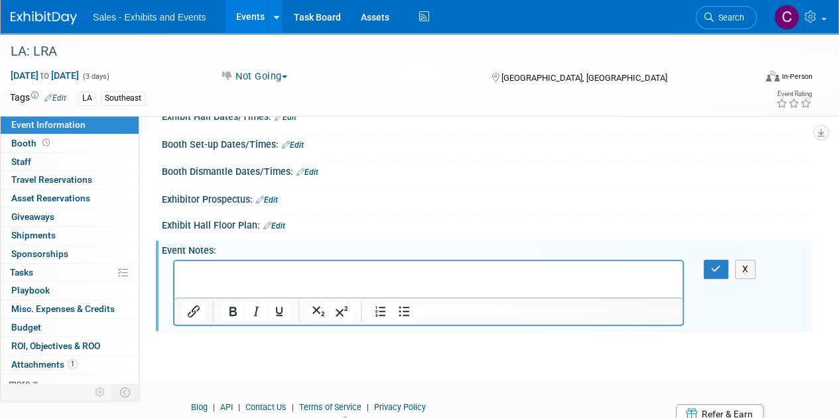
scroll to position [0, 0]
click at [717, 260] on button "button" at bounding box center [715, 269] width 25 height 19
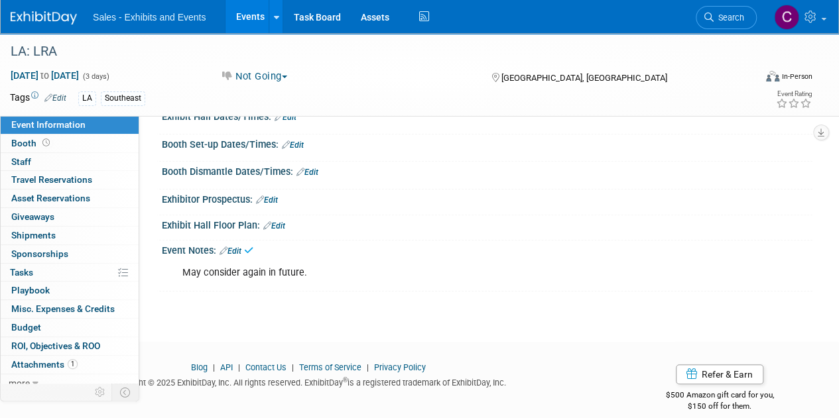
drag, startPoint x: 253, startPoint y: 14, endPoint x: 257, endPoint y: 7, distance: 7.7
click at [253, 14] on link "Events" at bounding box center [249, 16] width 48 height 33
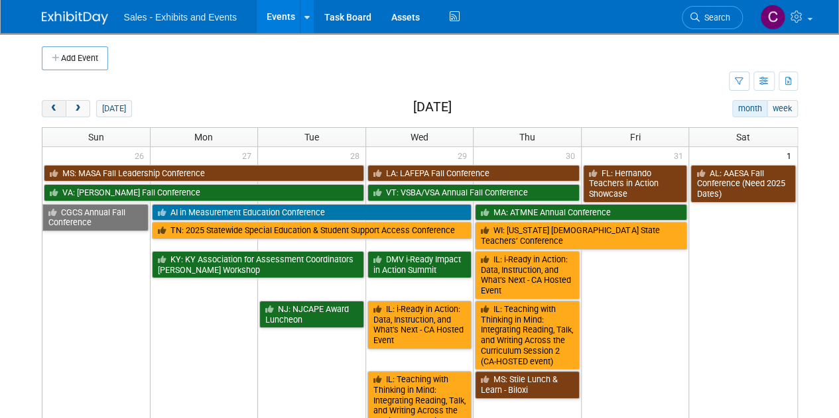
click at [54, 109] on span "prev" at bounding box center [54, 109] width 10 height 9
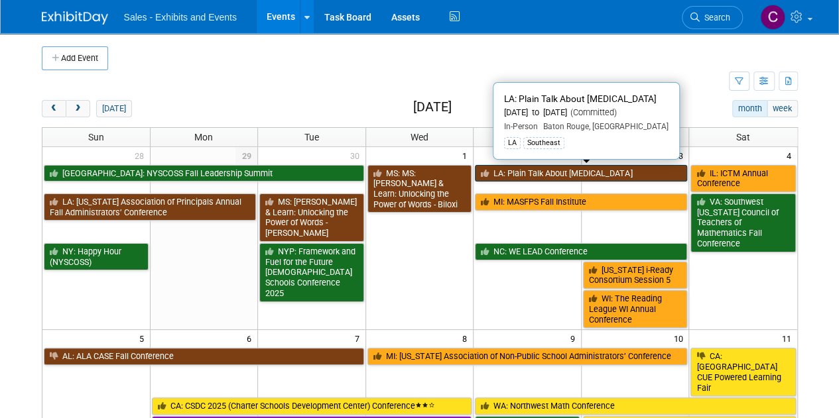
click at [567, 176] on link "LA: Plain Talk About [MEDICAL_DATA]" at bounding box center [581, 173] width 212 height 17
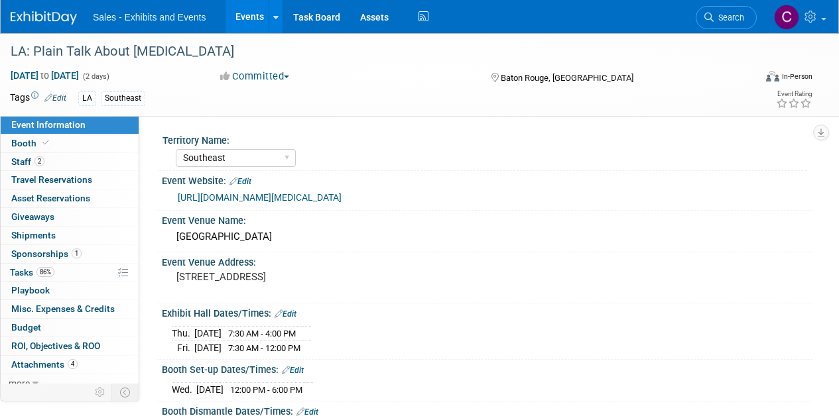
select select "Southeast"
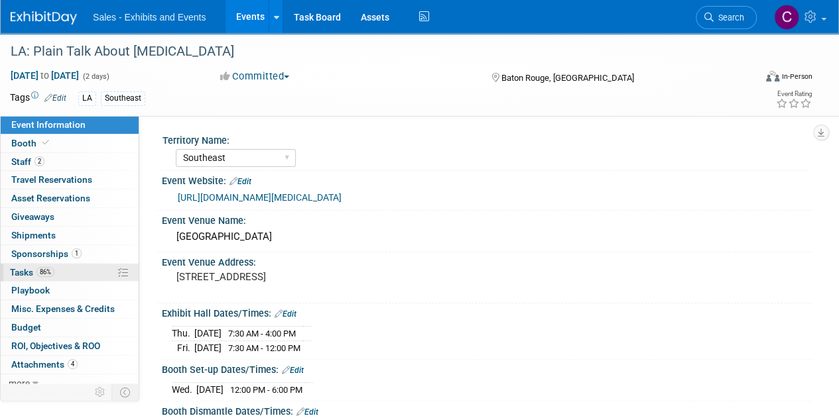
click at [23, 267] on span "Tasks 86%" at bounding box center [32, 272] width 44 height 11
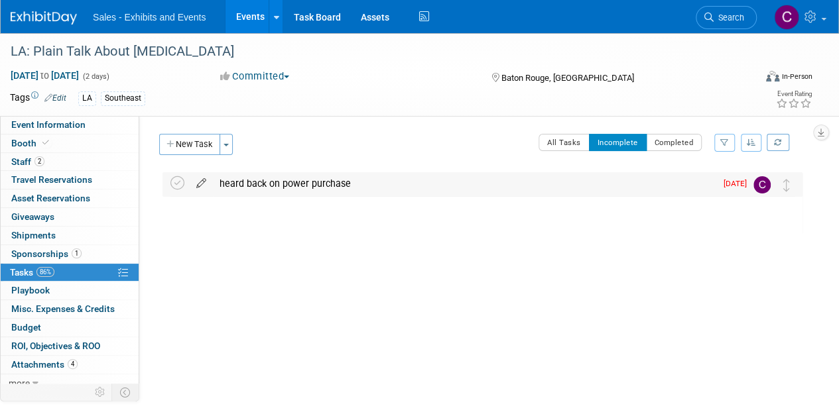
click at [203, 186] on icon at bounding box center [201, 180] width 23 height 17
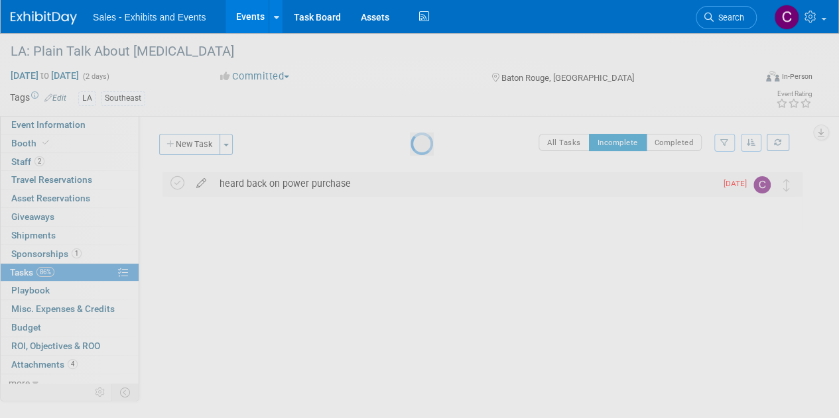
select select "8"
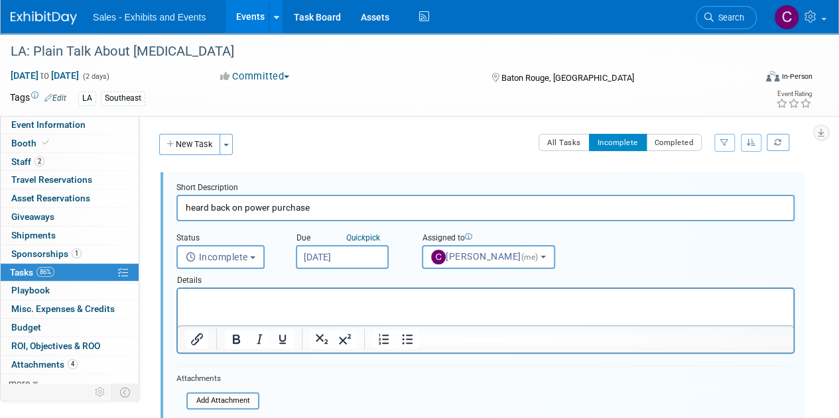
click at [323, 259] on input "Sep 29, 2025" at bounding box center [342, 257] width 93 height 24
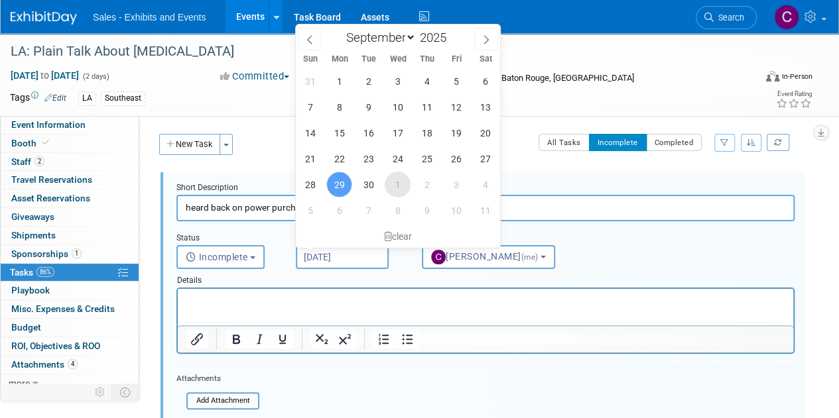
click at [398, 187] on span "1" at bounding box center [398, 185] width 26 height 26
type input "Oct 1, 2025"
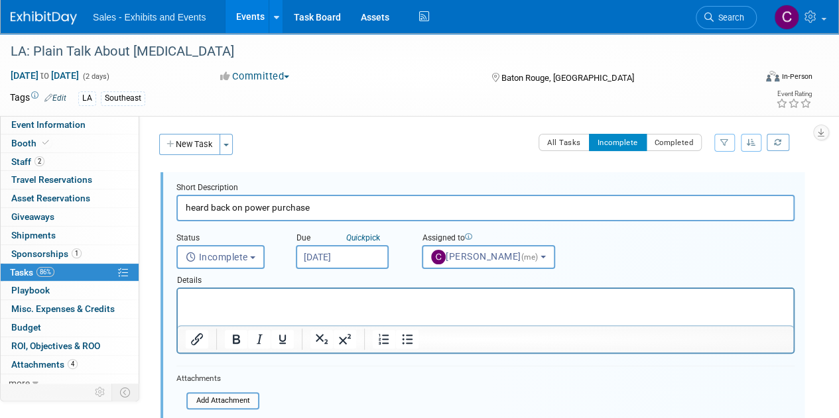
scroll to position [178, 0]
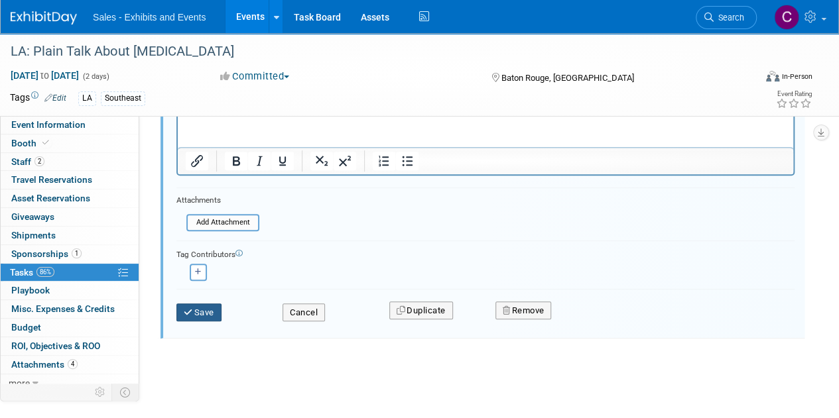
click at [219, 307] on button "Save" at bounding box center [198, 313] width 45 height 19
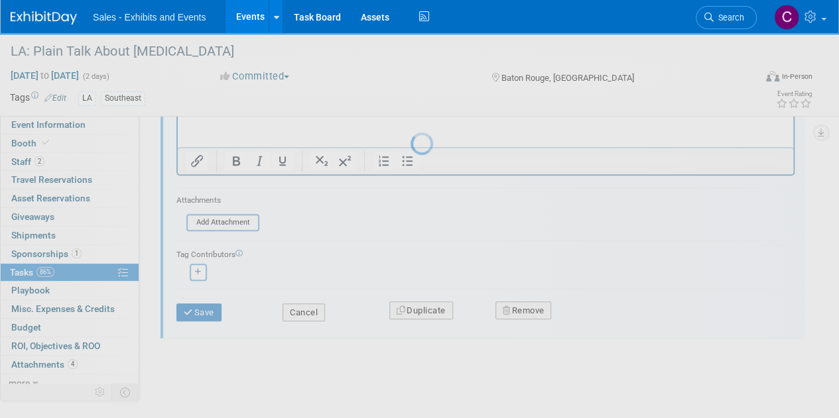
scroll to position [0, 0]
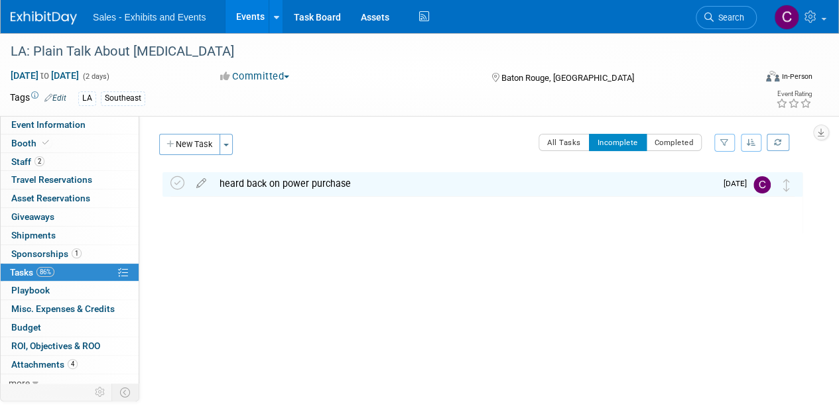
drag, startPoint x: 253, startPoint y: 13, endPoint x: 297, endPoint y: 184, distance: 176.6
click at [253, 13] on link "Events" at bounding box center [249, 16] width 48 height 33
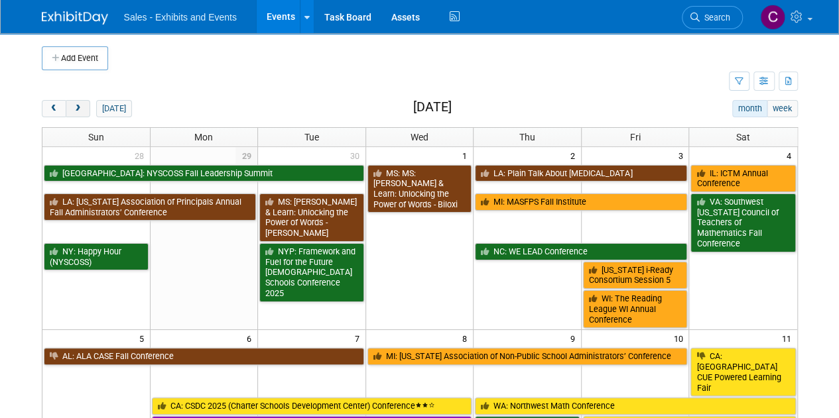
click at [85, 105] on button "next" at bounding box center [78, 108] width 25 height 17
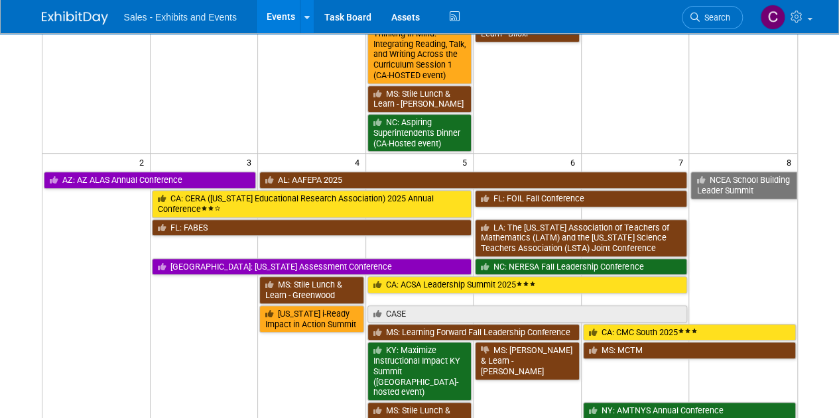
scroll to position [521, 0]
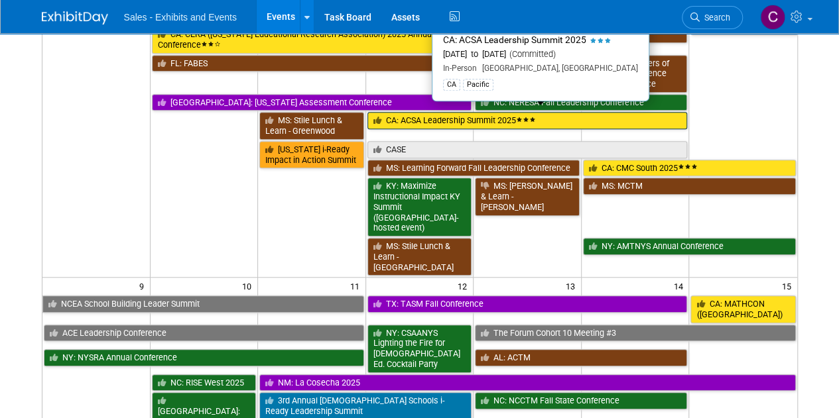
click at [424, 114] on link "CA: ACSA Leadership Summit 2025" at bounding box center [527, 120] width 320 height 17
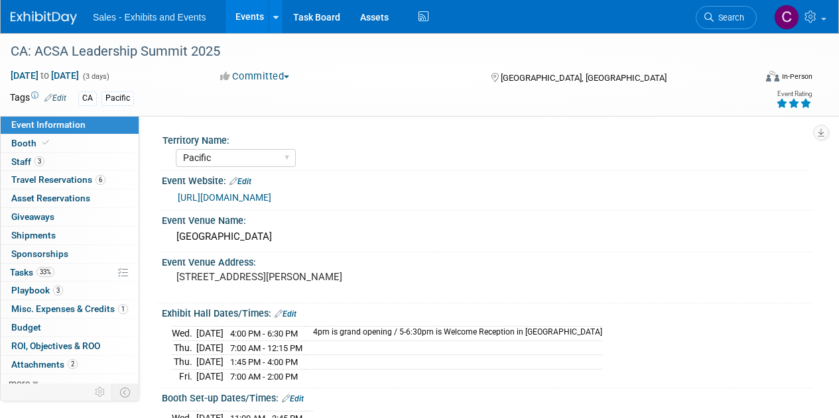
select select "Pacific"
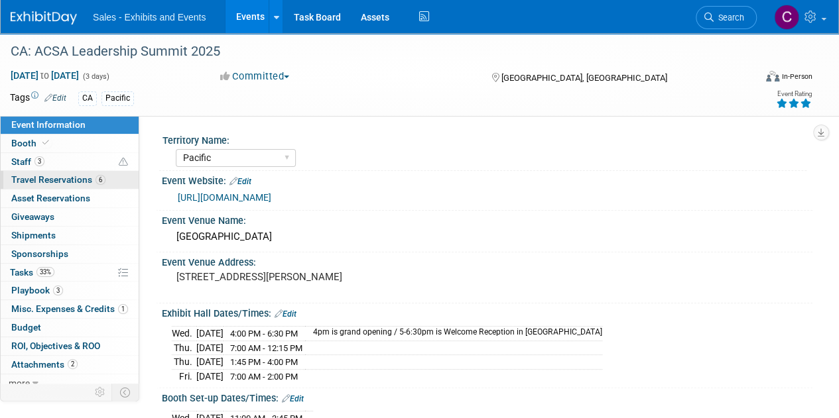
click at [13, 178] on span "Travel Reservations 6" at bounding box center [58, 179] width 94 height 11
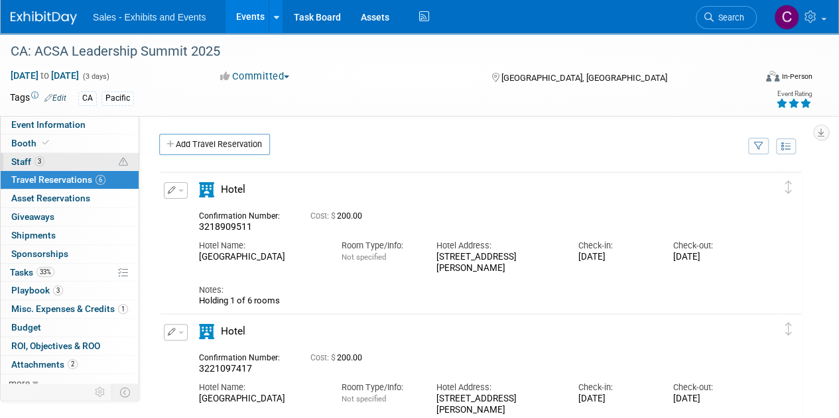
click at [19, 160] on span "Staff 3" at bounding box center [27, 161] width 33 height 11
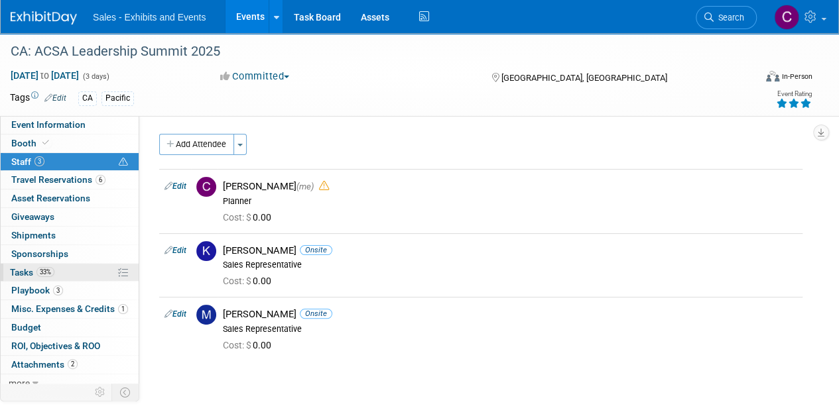
click at [23, 272] on span "Tasks 33%" at bounding box center [32, 272] width 44 height 11
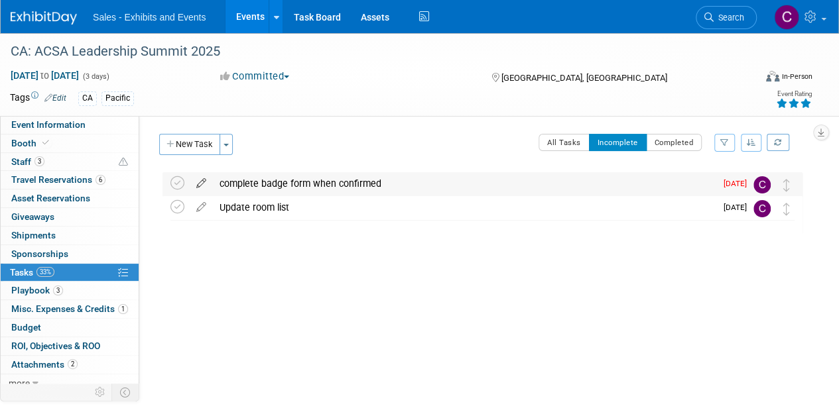
click at [202, 184] on icon at bounding box center [201, 180] width 23 height 17
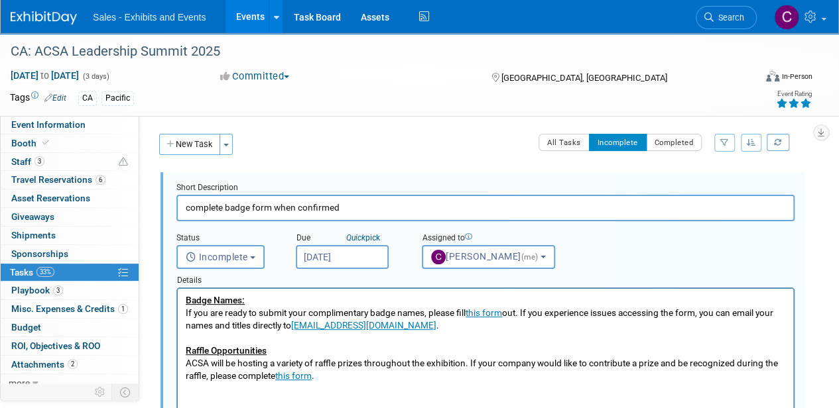
click at [347, 263] on input "Sep 29, 2025" at bounding box center [342, 257] width 93 height 24
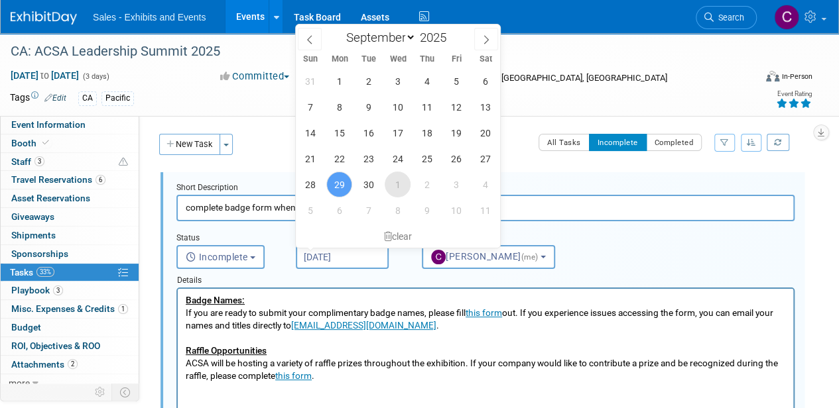
click at [400, 185] on span "1" at bounding box center [398, 185] width 26 height 26
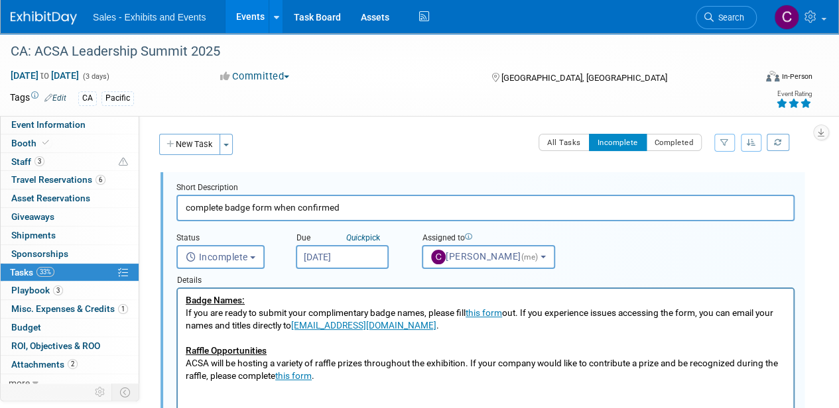
click at [348, 268] on input "Oct 1, 2025" at bounding box center [342, 257] width 93 height 24
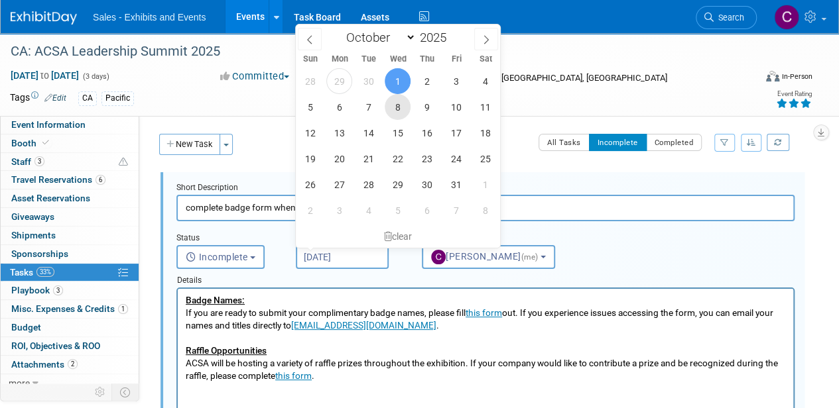
click at [388, 113] on span "8" at bounding box center [398, 107] width 26 height 26
type input "Oct 8, 2025"
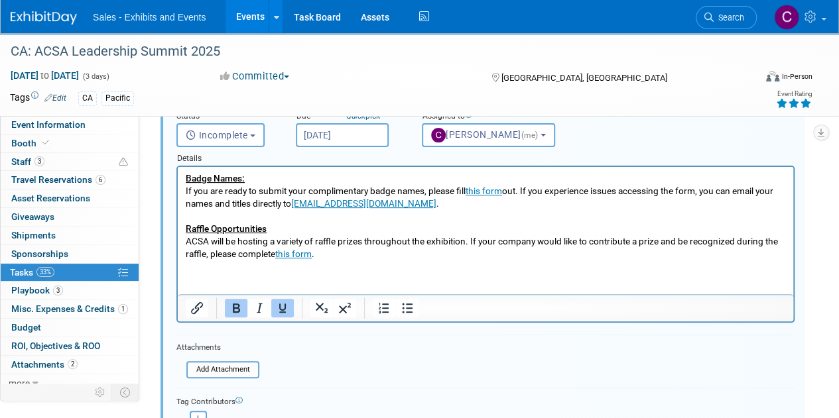
scroll to position [293, 0]
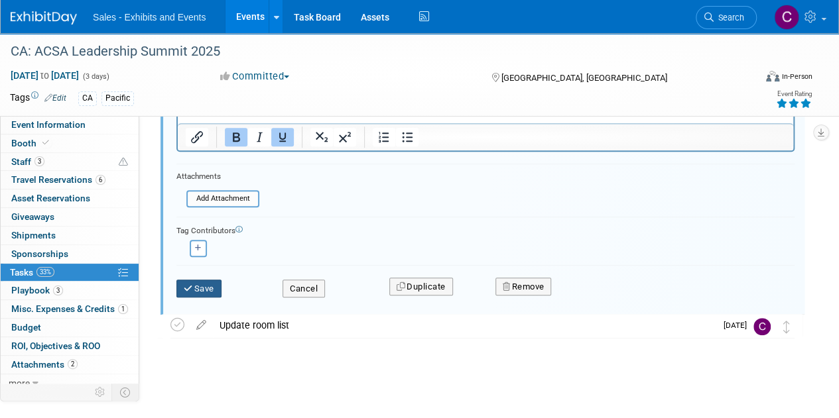
click at [203, 288] on button "Save" at bounding box center [198, 289] width 45 height 19
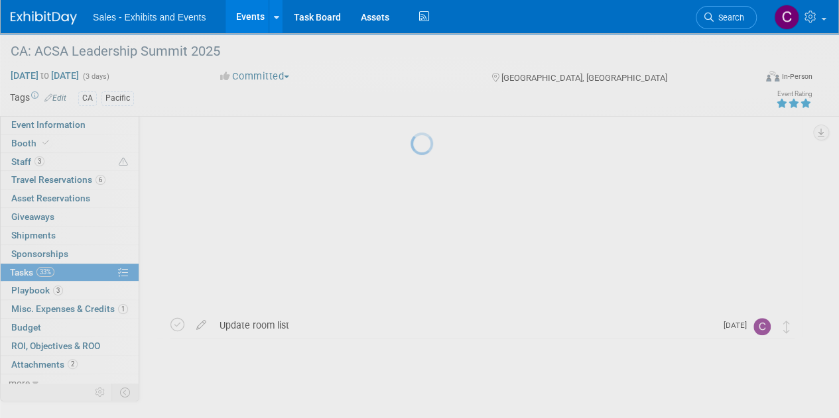
scroll to position [0, 0]
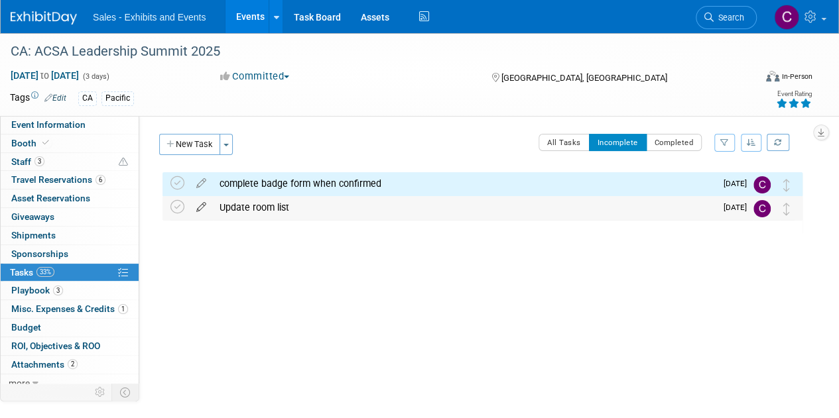
click at [206, 205] on icon at bounding box center [201, 204] width 23 height 17
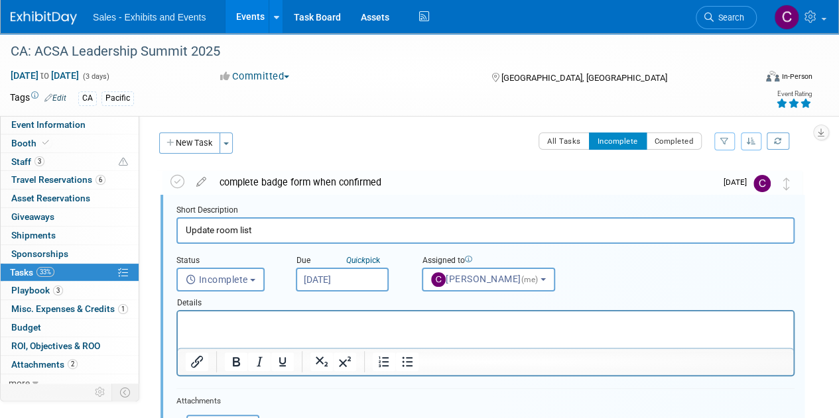
scroll to position [1, 0]
click at [357, 268] on input "Oct 1, 2025" at bounding box center [342, 280] width 93 height 24
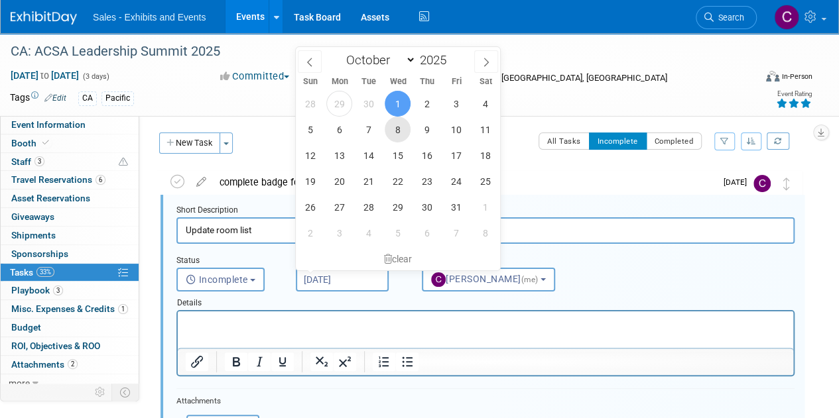
click at [399, 133] on span "8" at bounding box center [398, 130] width 26 height 26
type input "[DATE]"
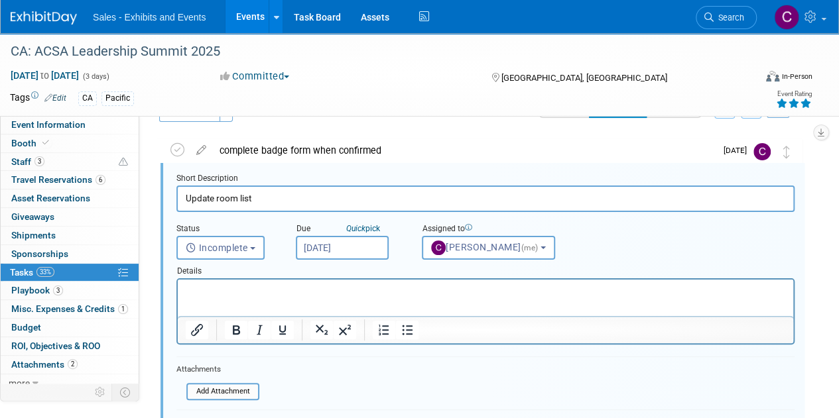
scroll to position [202, 0]
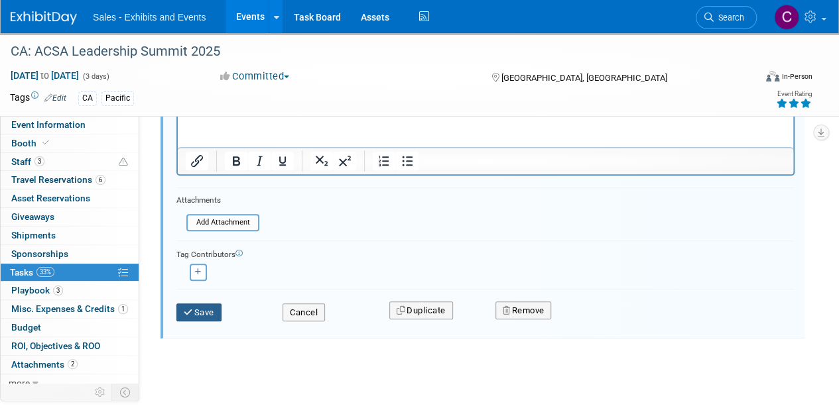
click at [203, 311] on button "Save" at bounding box center [198, 313] width 45 height 19
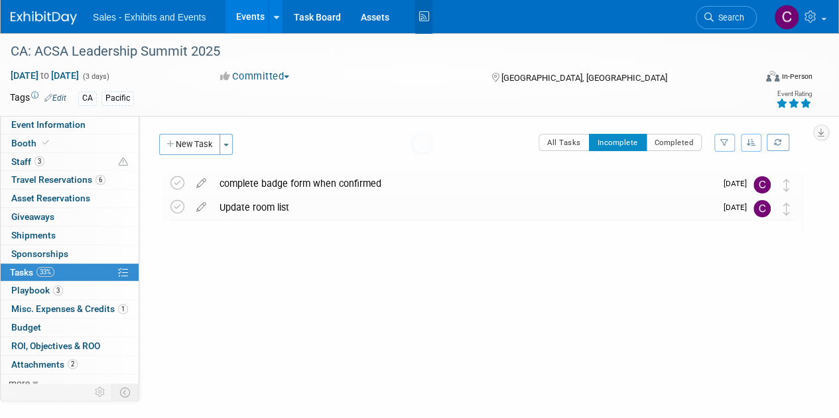
scroll to position [0, 0]
click at [252, 21] on link "Events" at bounding box center [249, 16] width 48 height 33
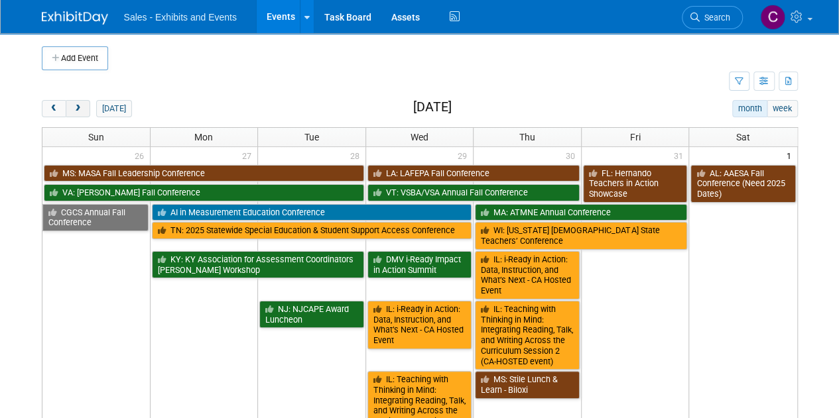
click at [73, 112] on span "next" at bounding box center [78, 109] width 10 height 9
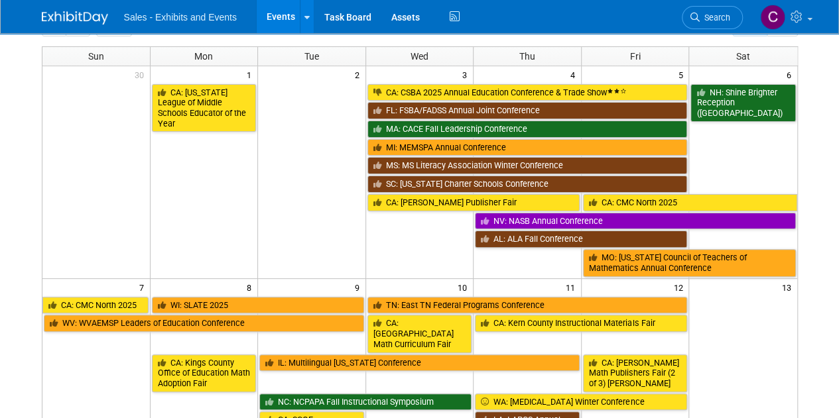
scroll to position [280, 0]
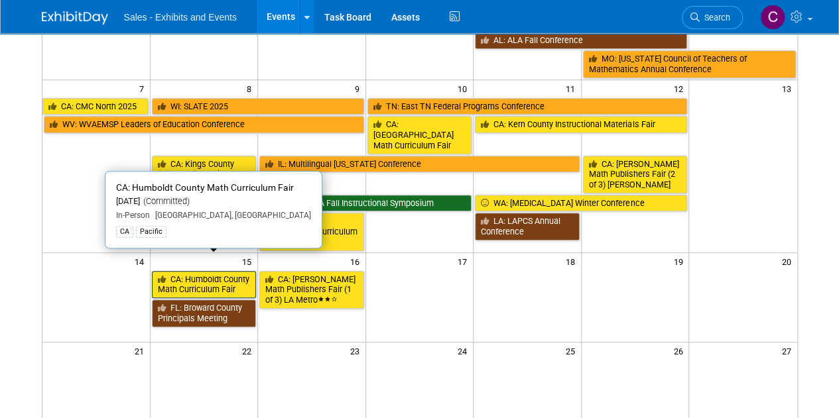
click at [188, 271] on link "CA: Humboldt County Math Curriculum Fair" at bounding box center [204, 284] width 105 height 27
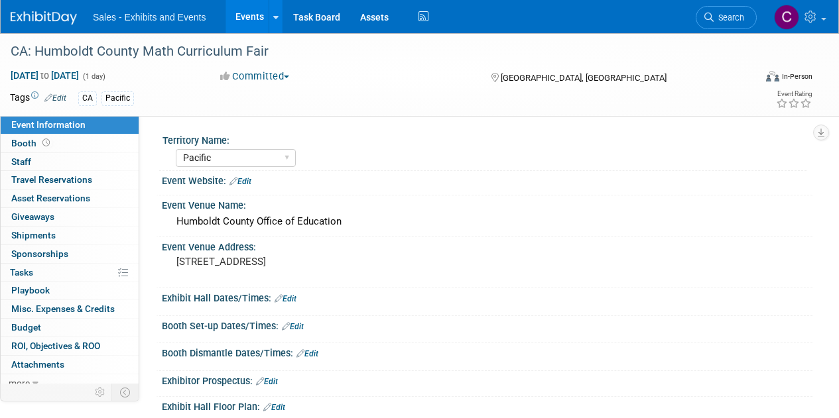
select select "Pacific"
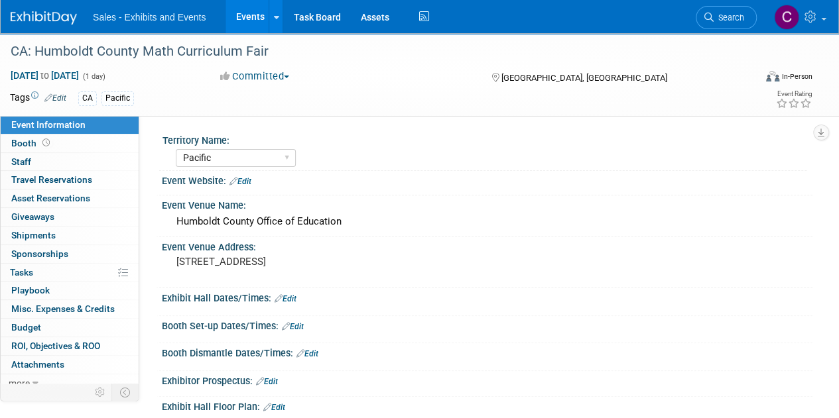
click at [252, 17] on link "Events" at bounding box center [249, 16] width 48 height 33
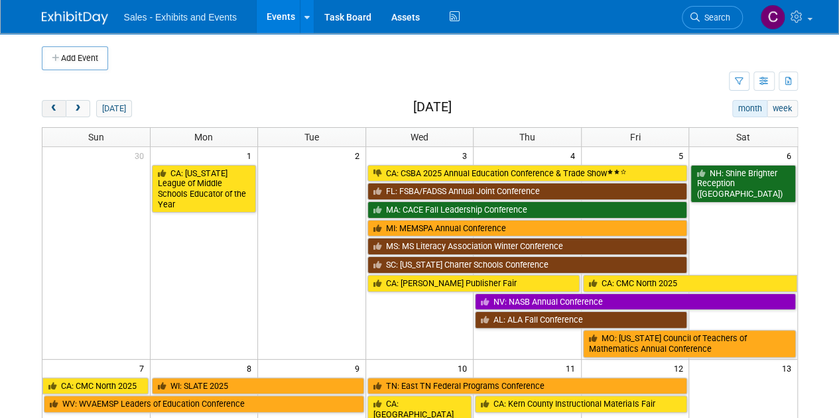
click at [51, 108] on span "prev" at bounding box center [54, 109] width 10 height 9
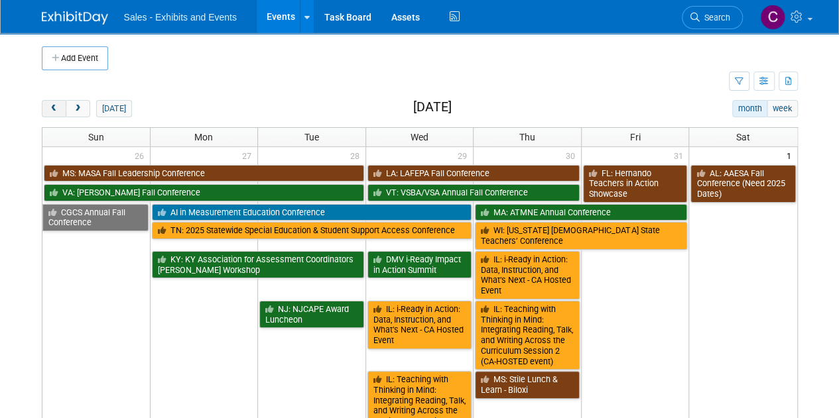
click at [52, 111] on span "prev" at bounding box center [54, 109] width 10 height 9
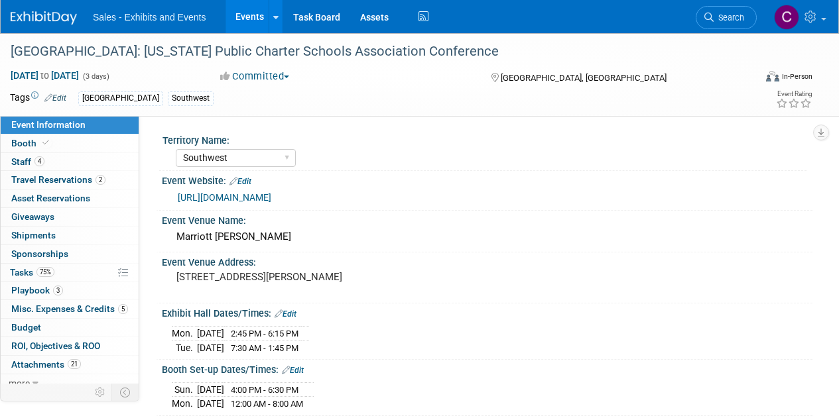
select select "Southwest"
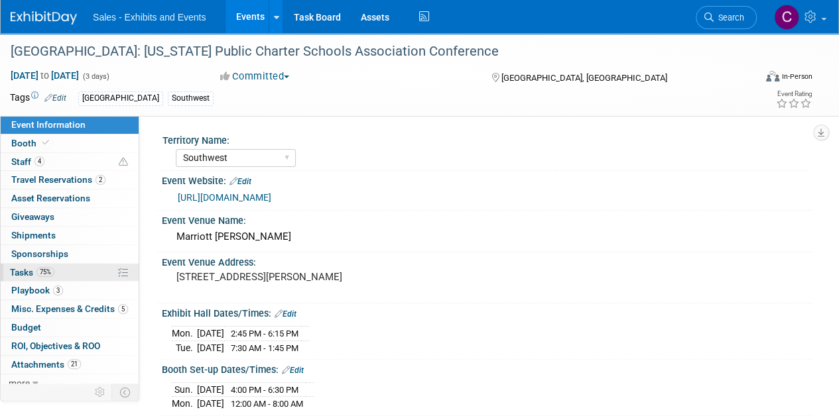
click at [12, 270] on span "Tasks 75%" at bounding box center [32, 272] width 44 height 11
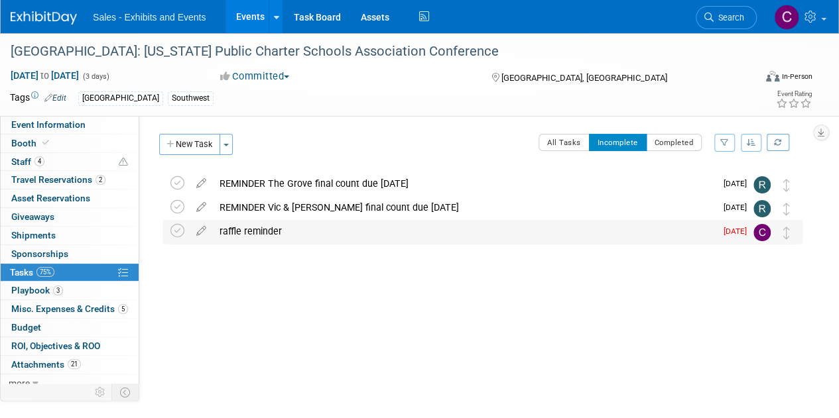
click at [321, 231] on div "raffle reminder" at bounding box center [464, 231] width 503 height 23
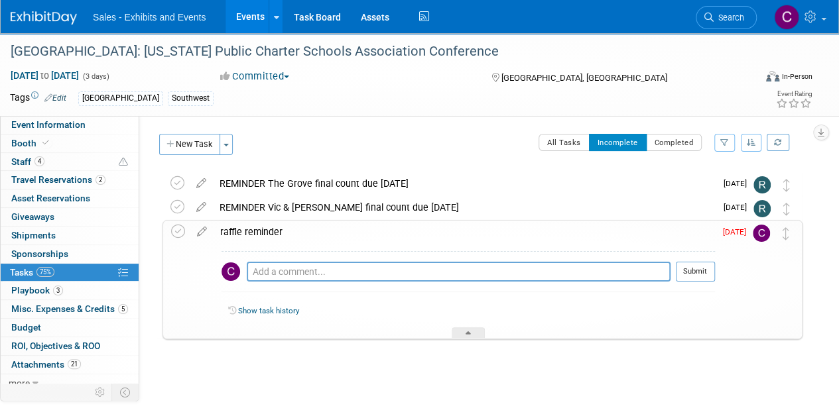
click at [241, 229] on div "raffle reminder" at bounding box center [463, 232] width 501 height 23
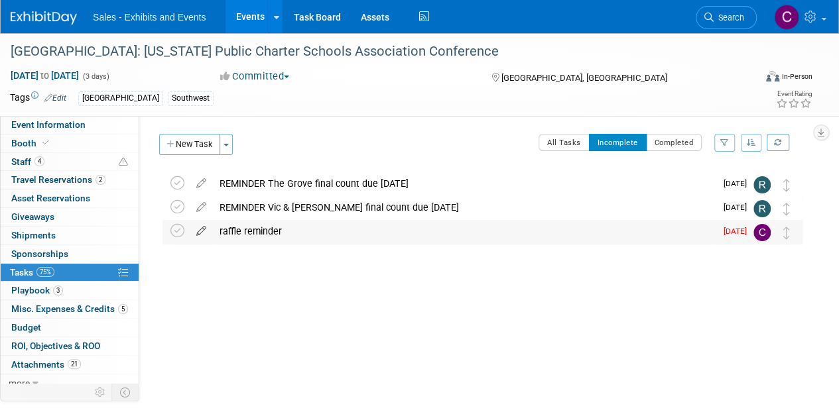
click at [203, 234] on icon at bounding box center [201, 228] width 23 height 17
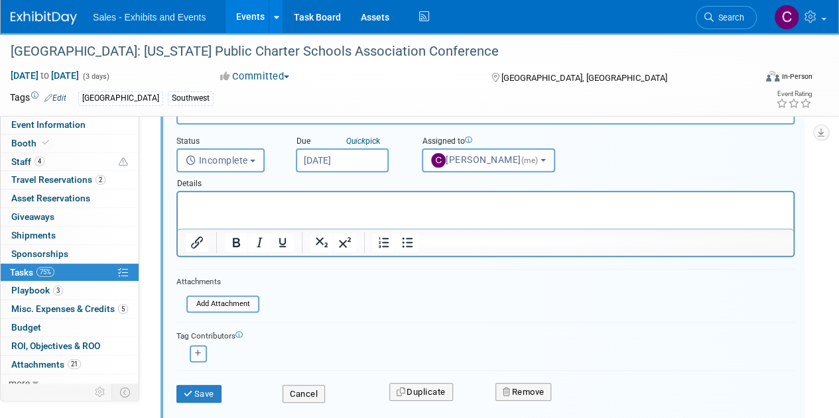
scroll to position [149, 0]
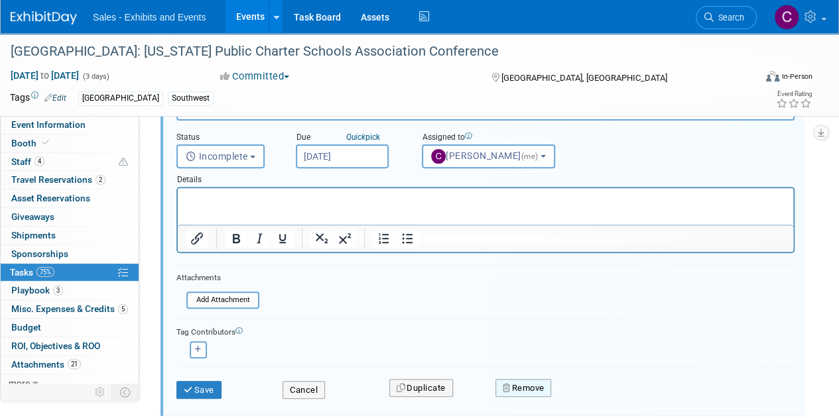
click at [510, 388] on icon "button" at bounding box center [507, 388] width 9 height 9
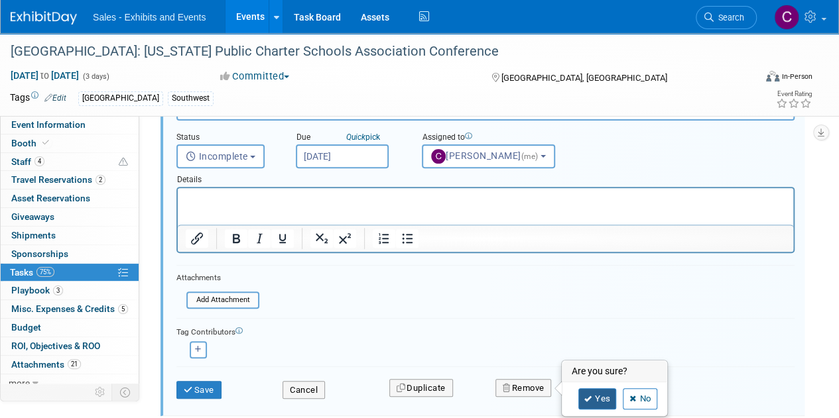
click at [594, 388] on link "Yes" at bounding box center [597, 398] width 38 height 21
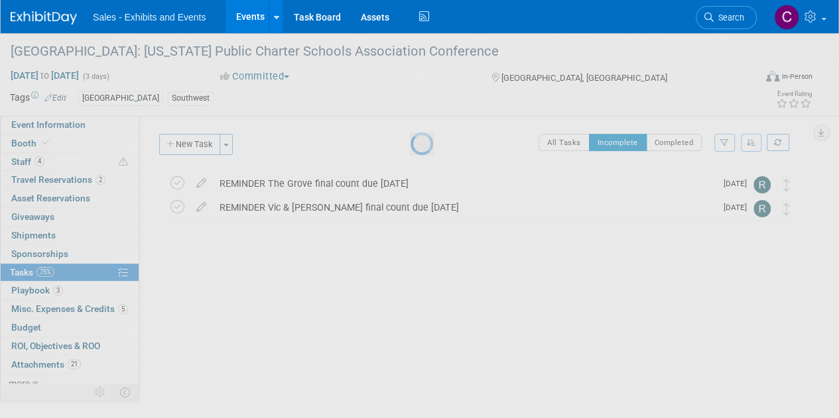
scroll to position [0, 0]
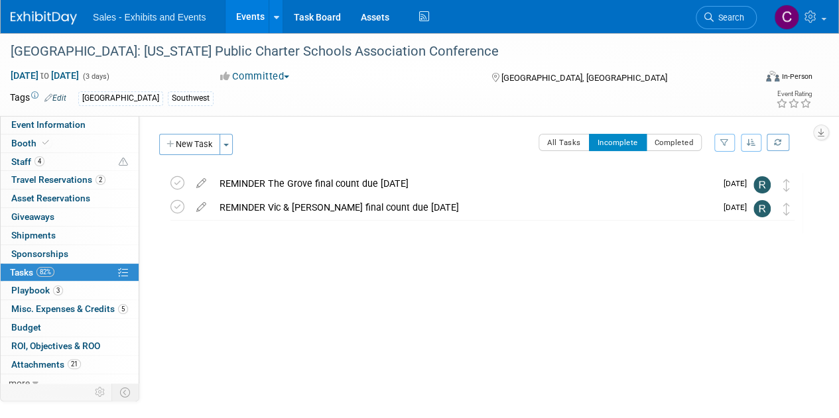
drag, startPoint x: 246, startPoint y: 15, endPoint x: 236, endPoint y: 21, distance: 11.6
click at [246, 15] on link "Events" at bounding box center [249, 16] width 48 height 33
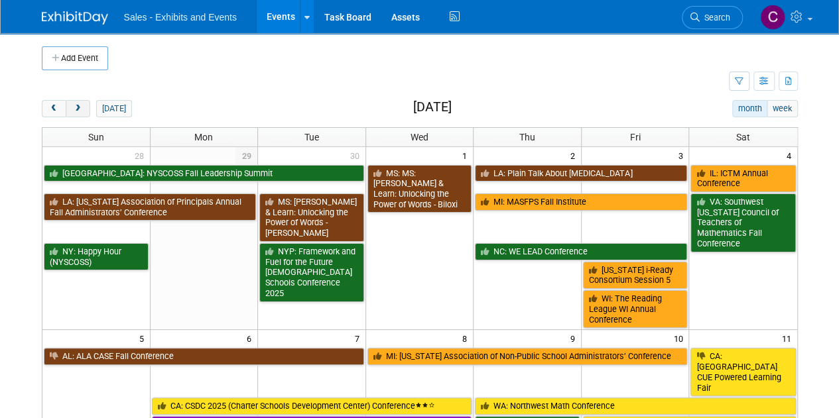
click at [82, 107] on span "next" at bounding box center [78, 109] width 10 height 9
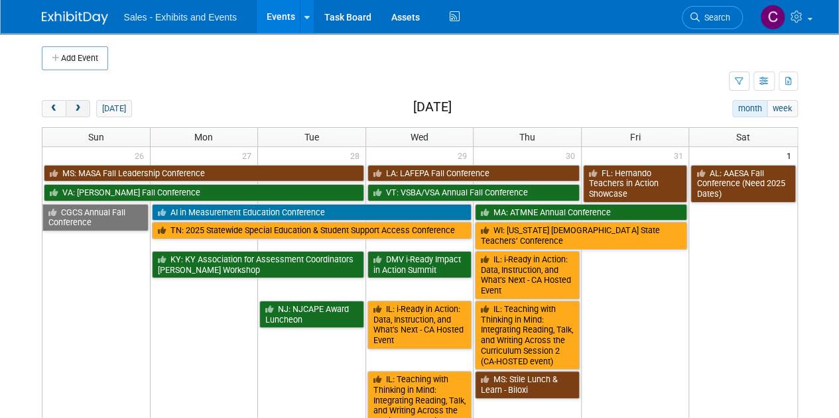
click at [82, 107] on span "next" at bounding box center [78, 109] width 10 height 9
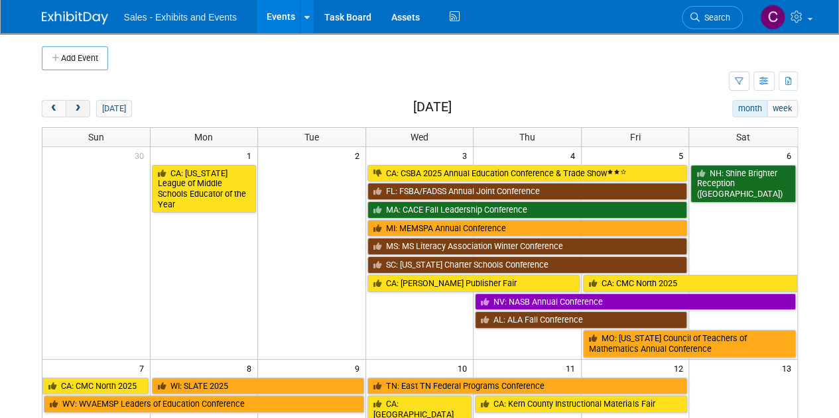
click at [82, 107] on span "next" at bounding box center [78, 109] width 10 height 9
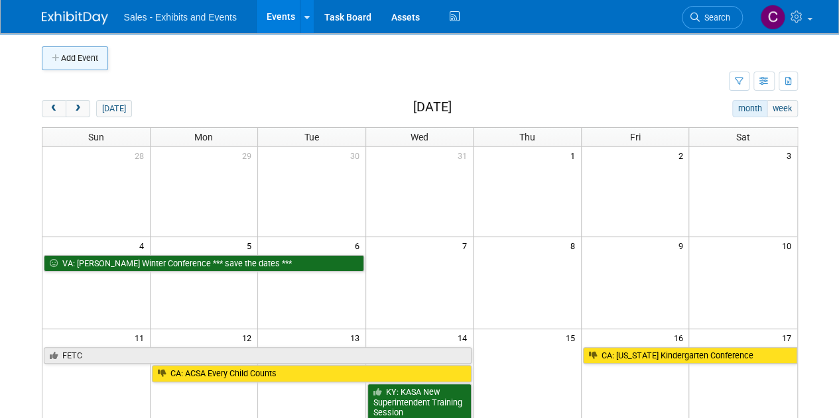
click at [78, 52] on button "Add Event" at bounding box center [75, 58] width 66 height 24
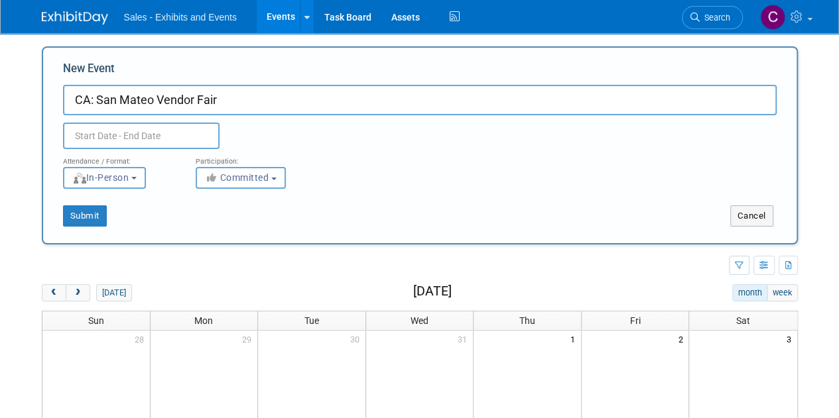
type input "CA: San Mateo Vendor Fair"
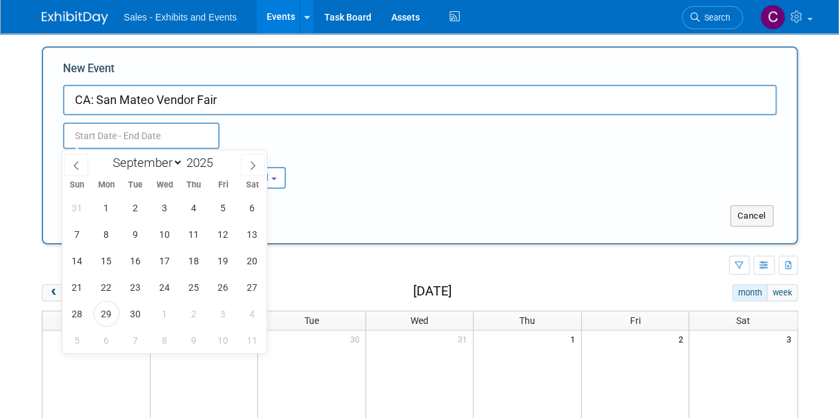
click at [135, 139] on input "text" at bounding box center [141, 136] width 156 height 27
click at [161, 170] on select "January February March April May June July August September October November De…" at bounding box center [145, 162] width 76 height 17
select select "0"
click at [107, 154] on select "January February March April May June July August September October November De…" at bounding box center [145, 162] width 76 height 17
click at [217, 161] on span at bounding box center [217, 159] width 9 height 8
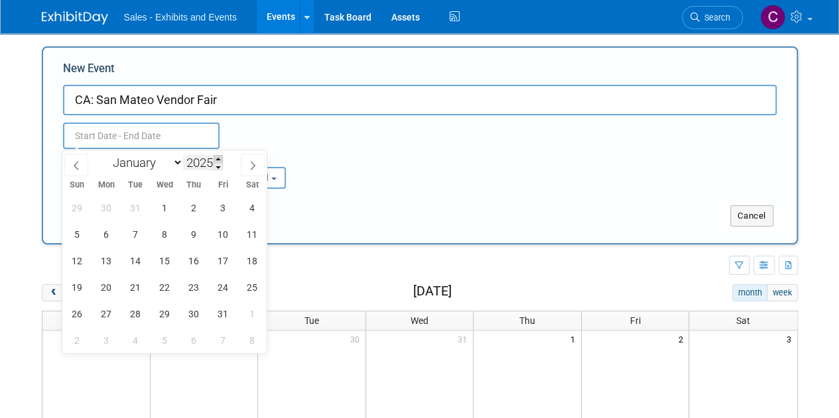
type input "2026"
click at [164, 235] on span "7" at bounding box center [165, 234] width 26 height 26
type input "Jan 7, 2026 to Jan 7, 2026"
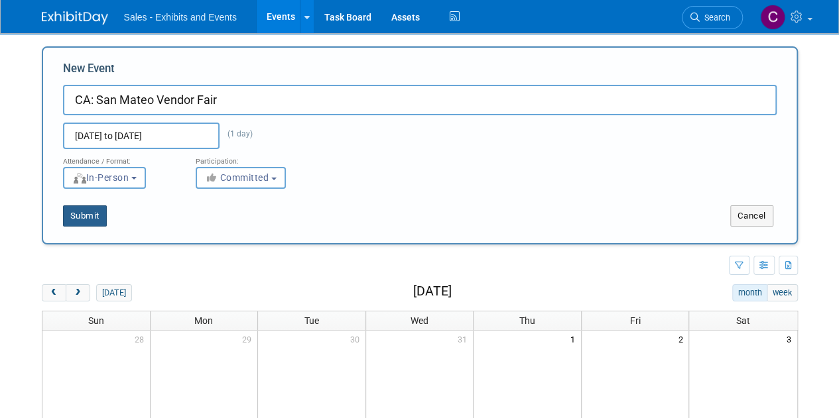
click at [99, 213] on button "Submit" at bounding box center [85, 216] width 44 height 21
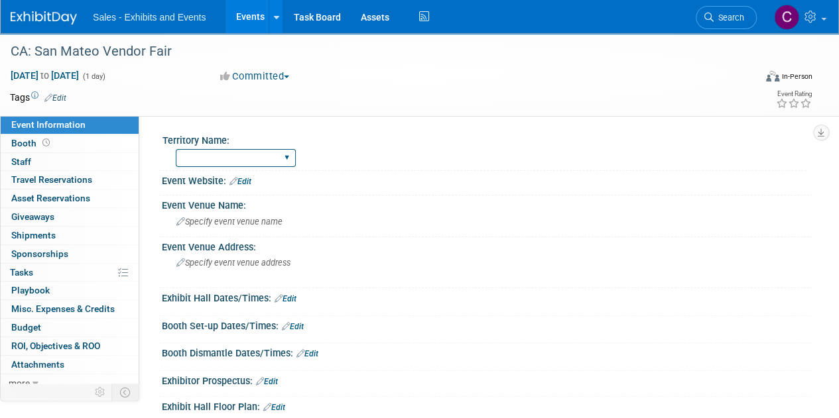
click at [215, 156] on select "Atlantic Southeast Central Southwest Pacific Mountain National Strategic Partne…" at bounding box center [236, 158] width 120 height 18
select select "Pacific"
click at [176, 149] on select "Atlantic Southeast Central Southwest Pacific Mountain National Strategic Partne…" at bounding box center [236, 158] width 120 height 18
click at [60, 95] on link "Edit" at bounding box center [55, 97] width 22 height 9
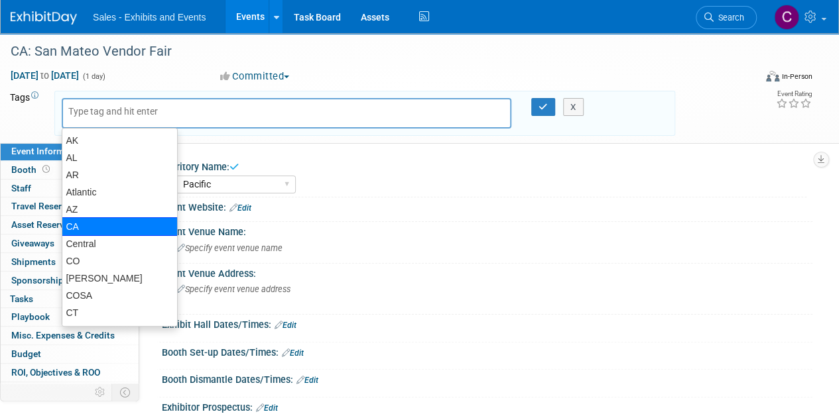
click at [94, 232] on div "CA" at bounding box center [120, 226] width 116 height 19
type input "CA"
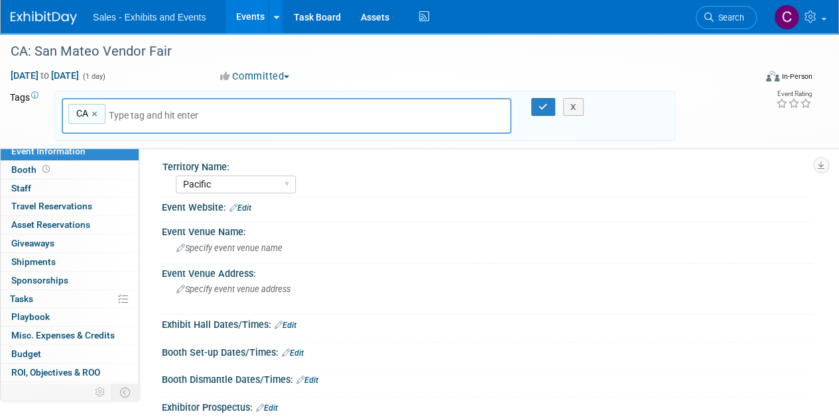
type input "p"
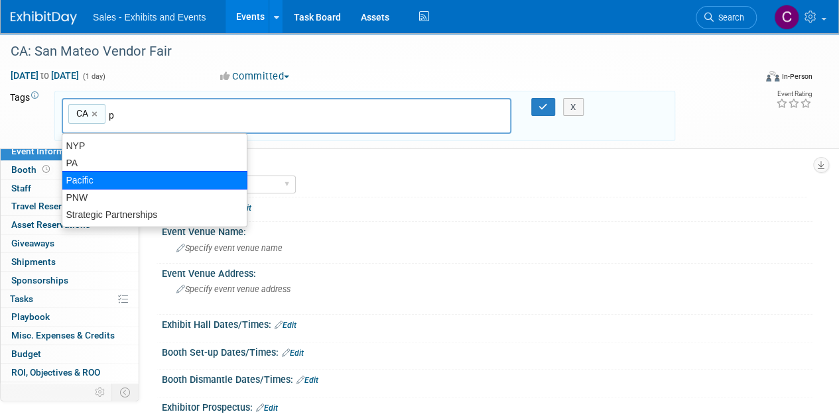
click at [115, 180] on div "Pacific" at bounding box center [155, 180] width 186 height 19
type input "CA, Pacific"
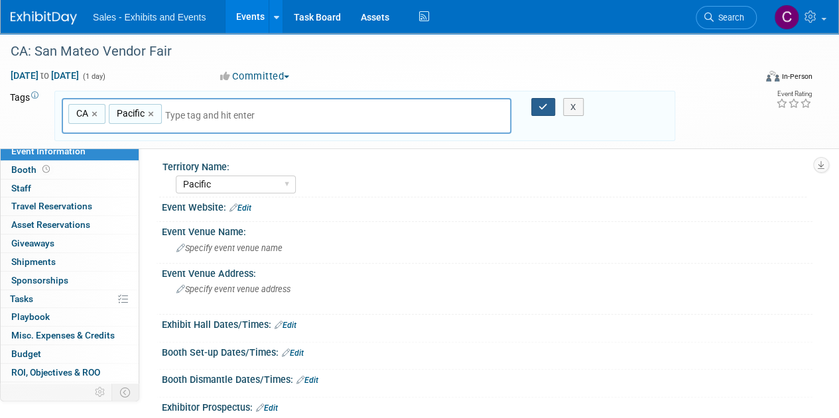
click at [538, 105] on icon "button" at bounding box center [542, 107] width 9 height 9
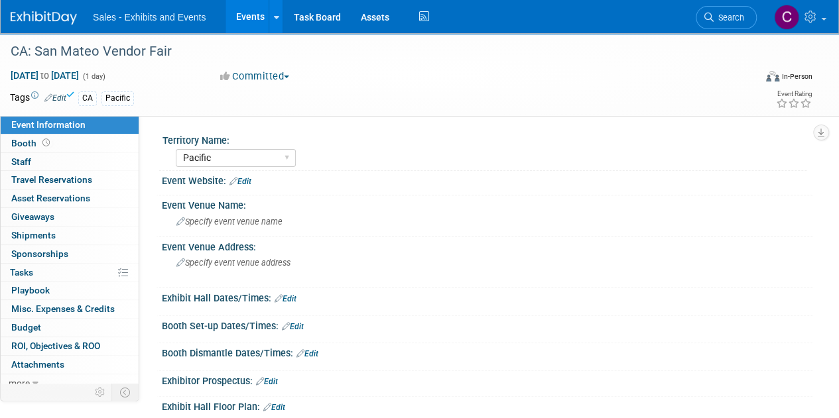
click at [256, 19] on link "Events" at bounding box center [249, 16] width 48 height 33
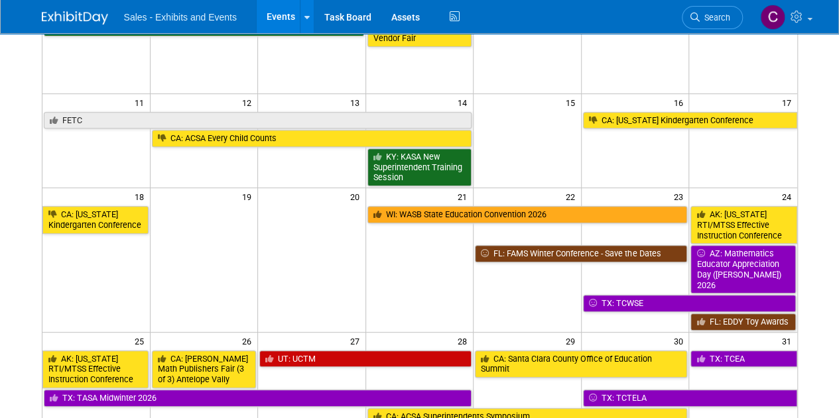
scroll to position [292, 0]
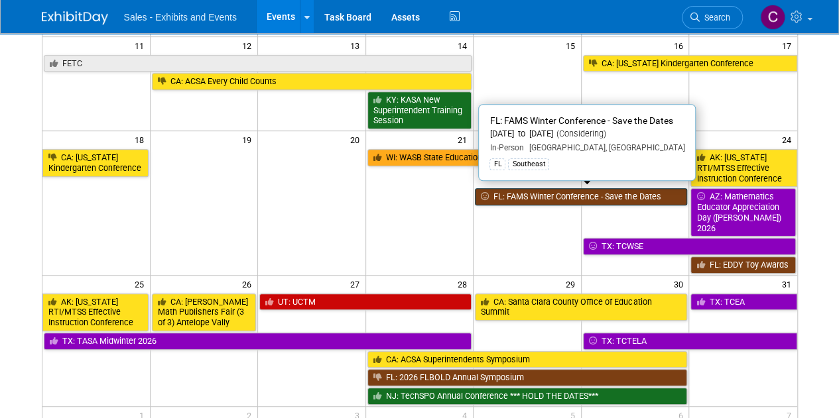
click at [510, 192] on link "FL: FAMS Winter Conference - Save the Dates" at bounding box center [581, 196] width 212 height 17
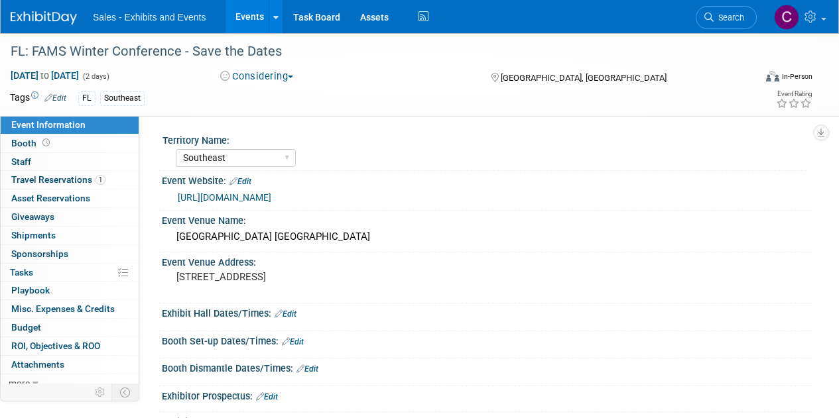
select select "Southeast"
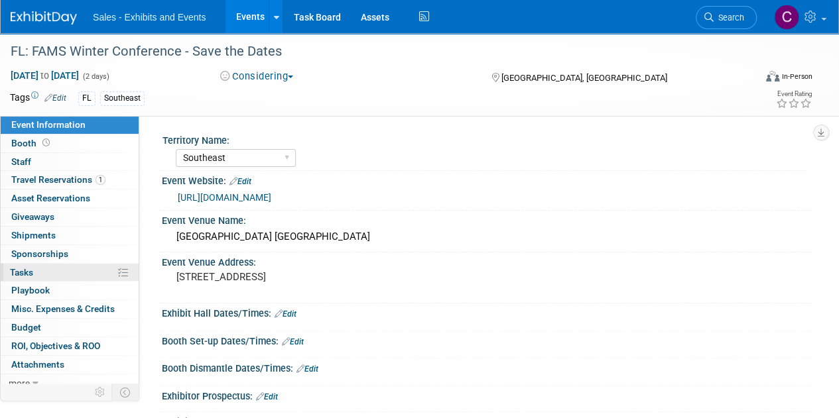
click at [37, 278] on link "0% Tasks 0%" at bounding box center [70, 273] width 138 height 18
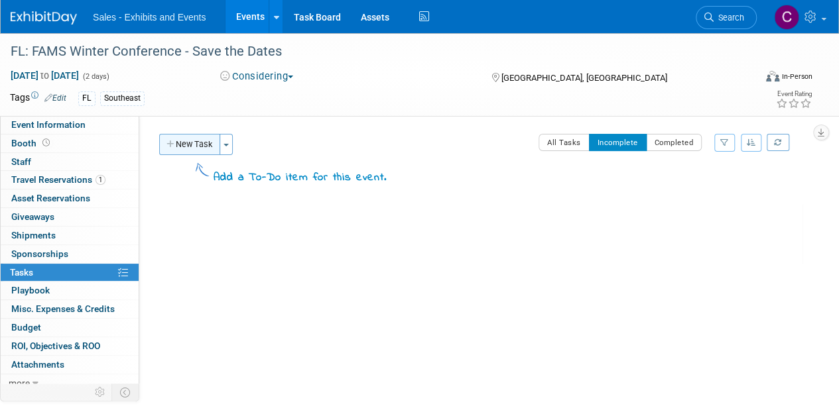
click at [192, 148] on button "New Task" at bounding box center [189, 144] width 61 height 21
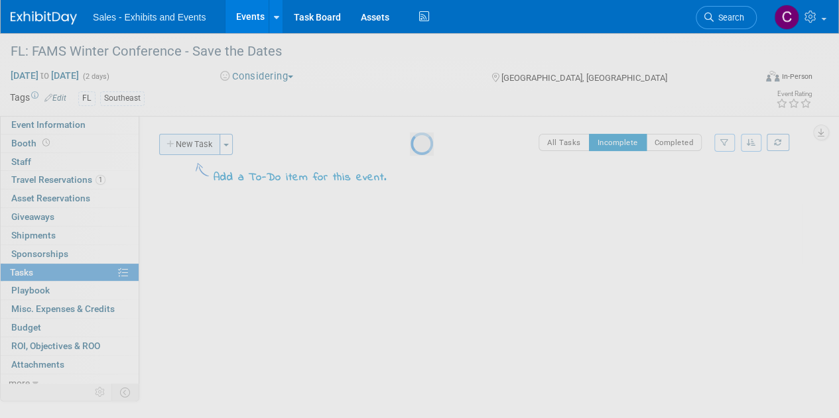
select select "8"
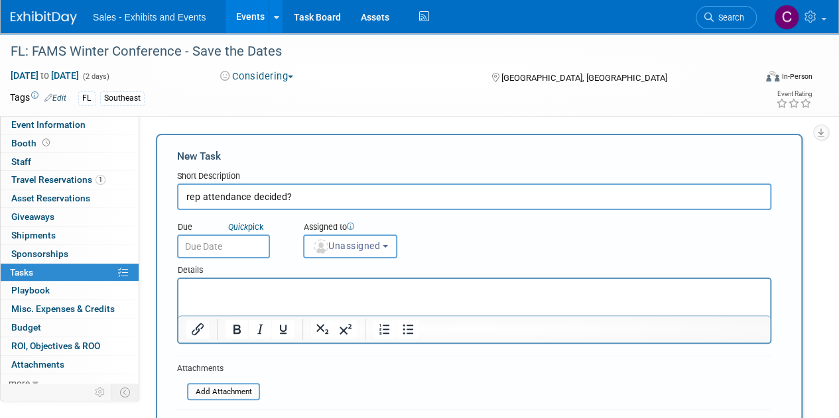
type input "rep attendance decided?"
click at [227, 244] on input "text" at bounding box center [223, 247] width 93 height 24
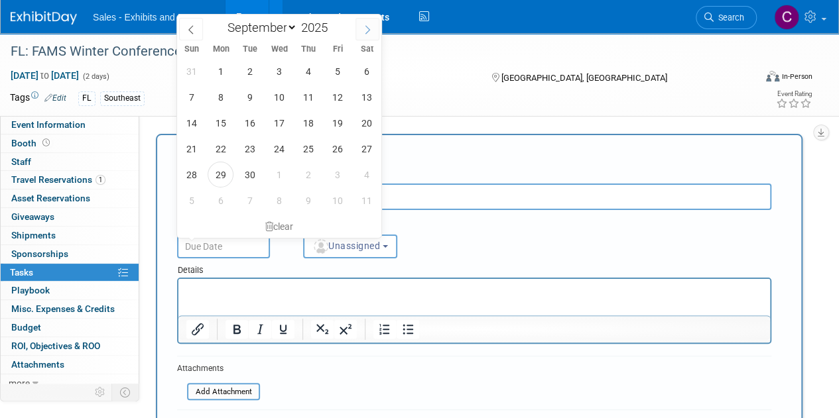
click at [365, 28] on icon at bounding box center [367, 29] width 9 height 9
select select "9"
drag, startPoint x: 337, startPoint y: 93, endPoint x: 343, endPoint y: 123, distance: 30.4
click at [338, 93] on span "10" at bounding box center [337, 97] width 26 height 26
type input "Oct 10, 2025"
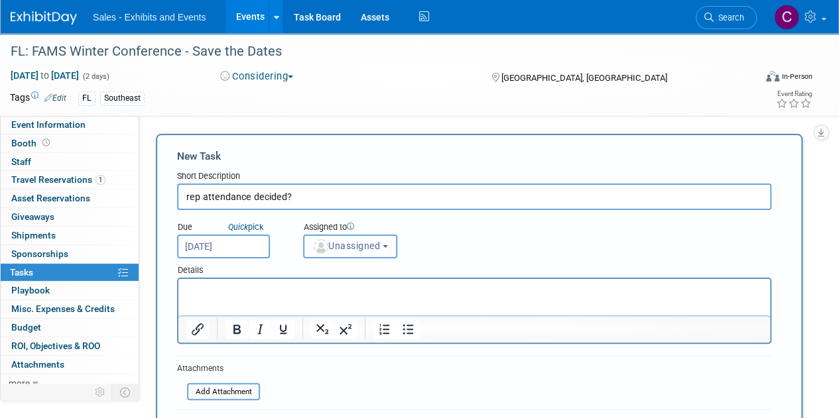
click at [346, 242] on span "Unassigned" at bounding box center [346, 246] width 68 height 11
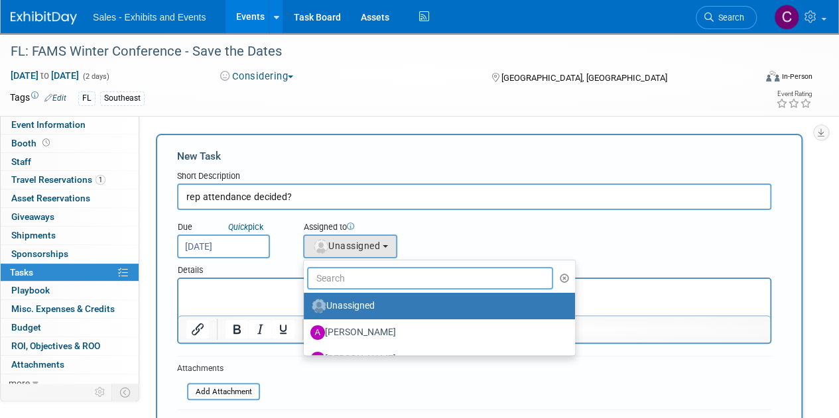
click at [369, 278] on input "text" at bounding box center [430, 278] width 246 height 23
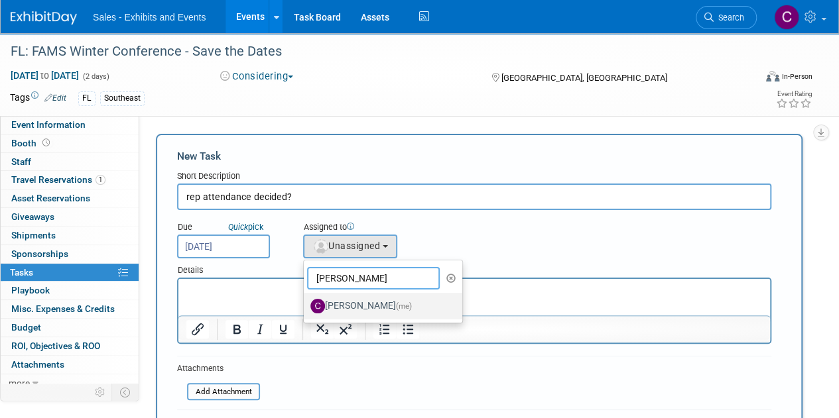
type input "christine"
click at [364, 308] on label "Christine Lurz (me)" at bounding box center [379, 306] width 139 height 21
click at [306, 308] on input "Christine Lurz (me)" at bounding box center [301, 304] width 9 height 9
select select "a9e3834d-668b-4315-a5d4-069993be606a"
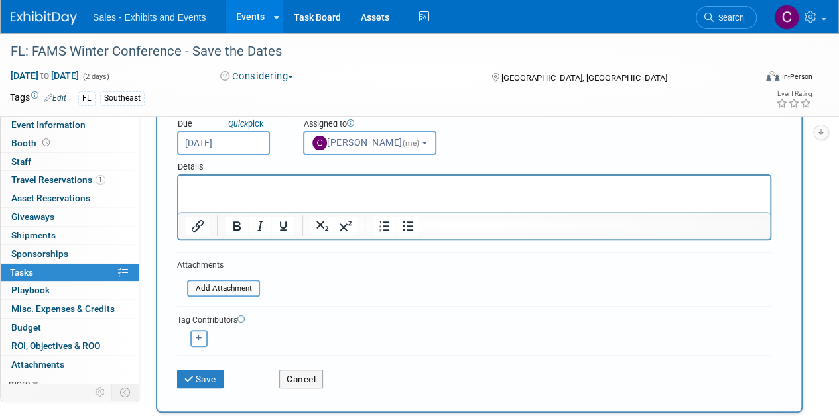
scroll to position [185, 0]
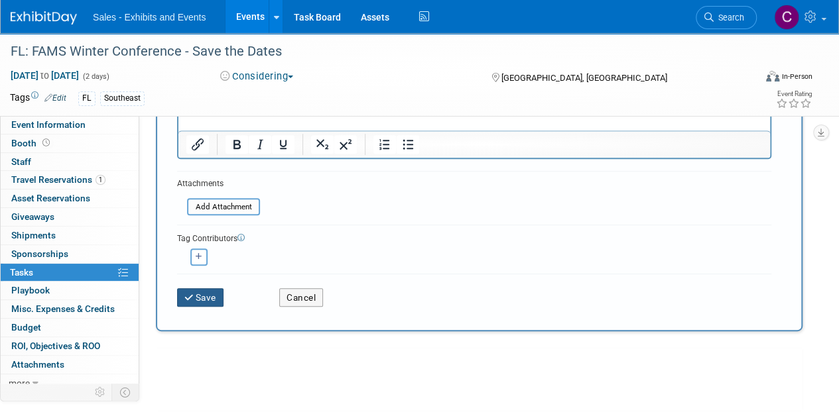
click at [206, 300] on button "Save" at bounding box center [200, 297] width 46 height 19
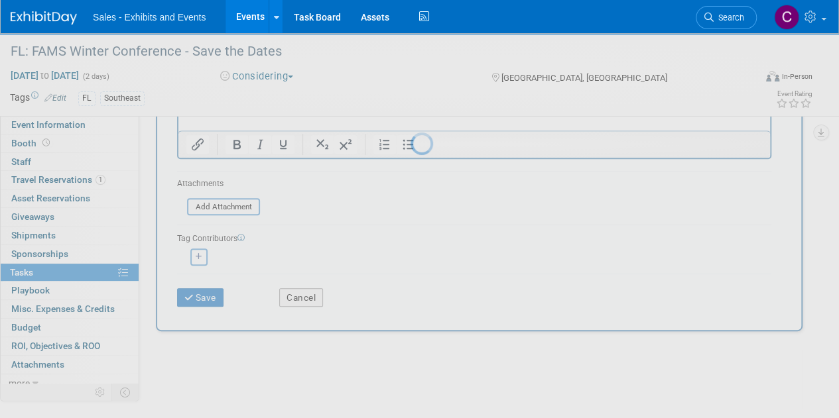
scroll to position [0, 0]
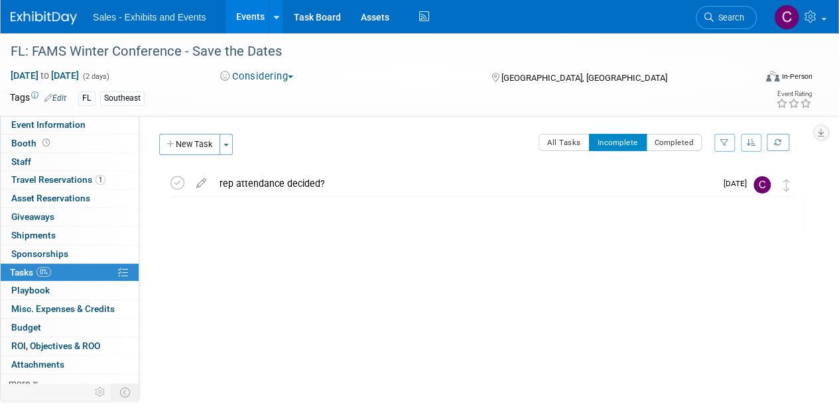
click at [244, 16] on link "Events" at bounding box center [249, 16] width 48 height 33
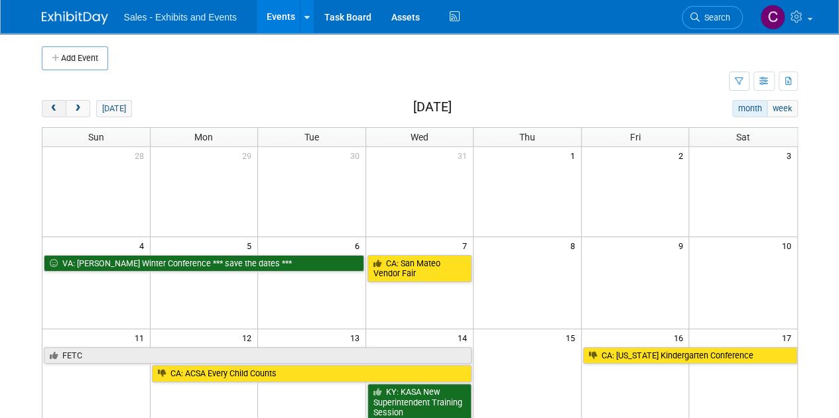
click at [49, 107] on span "prev" at bounding box center [54, 109] width 10 height 9
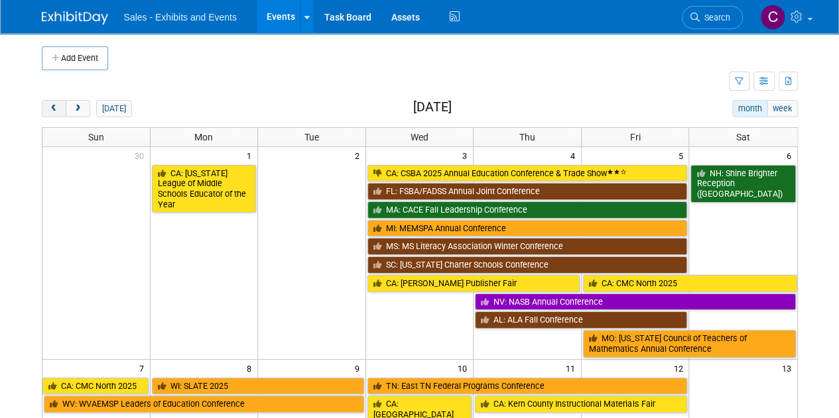
click at [49, 107] on span "prev" at bounding box center [54, 109] width 10 height 9
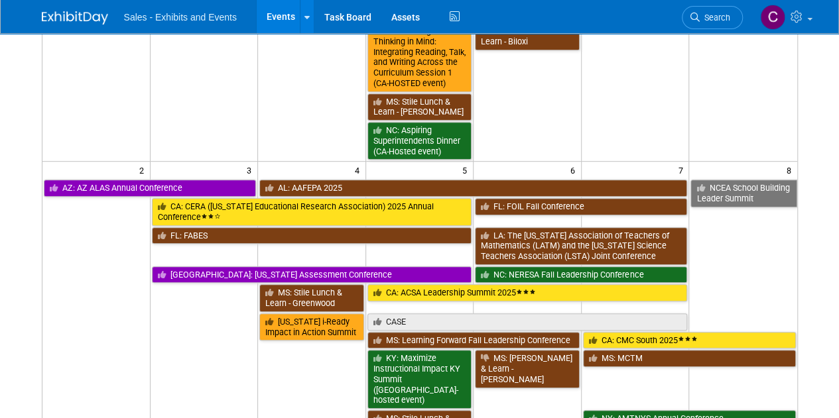
scroll to position [355, 0]
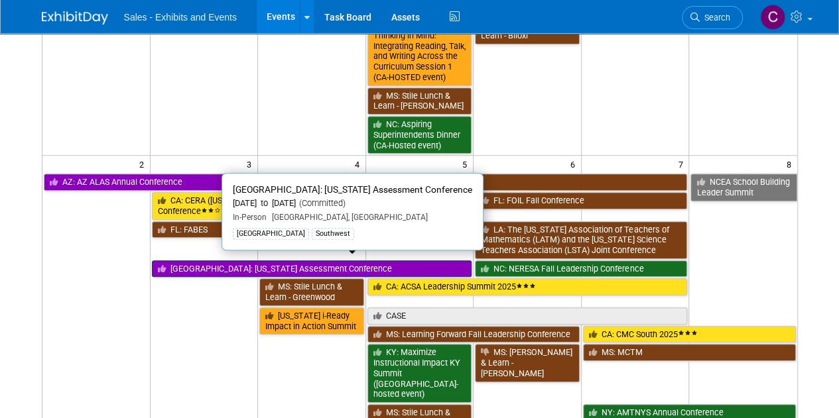
click at [219, 261] on link "[GEOGRAPHIC_DATA]: [US_STATE] Assessment Conference" at bounding box center [312, 269] width 320 height 17
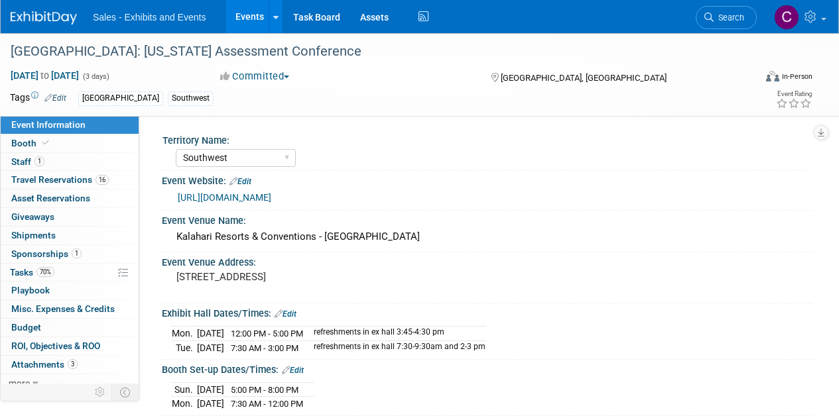
select select "Southwest"
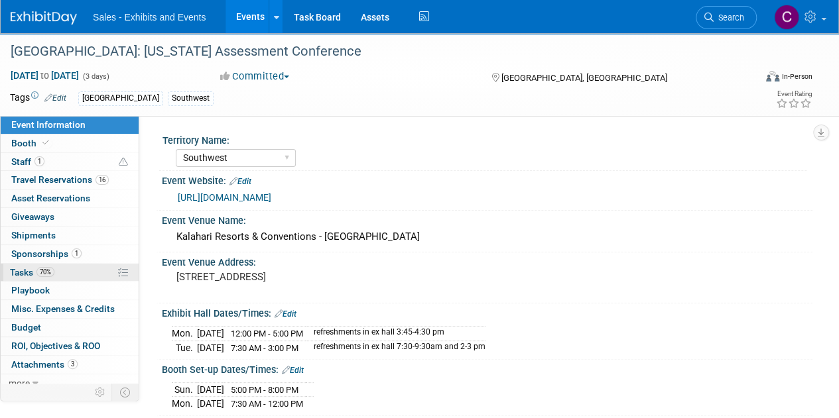
click at [27, 268] on span "Tasks 70%" at bounding box center [32, 272] width 44 height 11
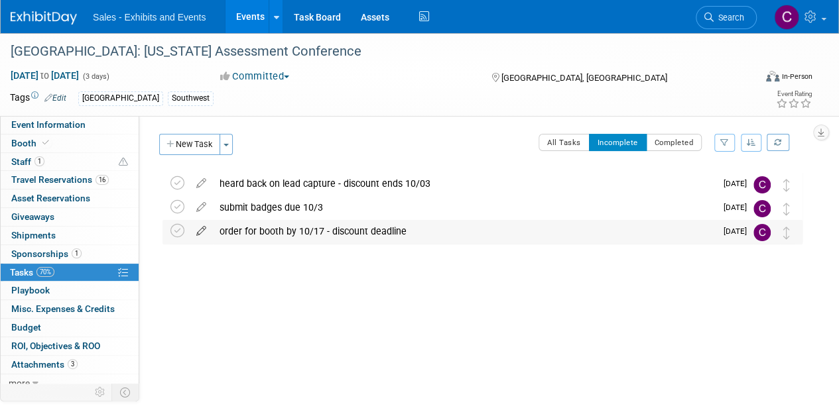
click at [202, 229] on icon at bounding box center [201, 228] width 23 height 17
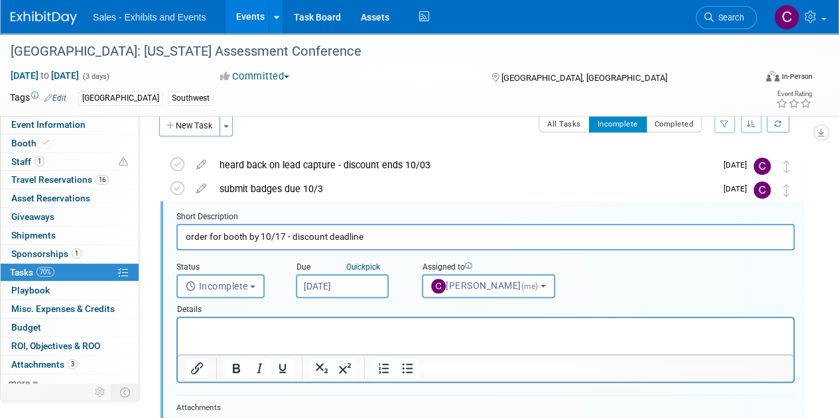
scroll to position [25, 0]
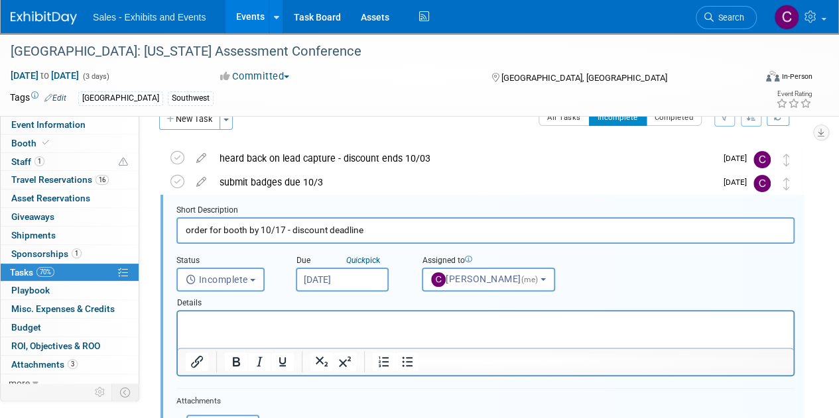
click at [331, 269] on input "[DATE]" at bounding box center [342, 280] width 93 height 24
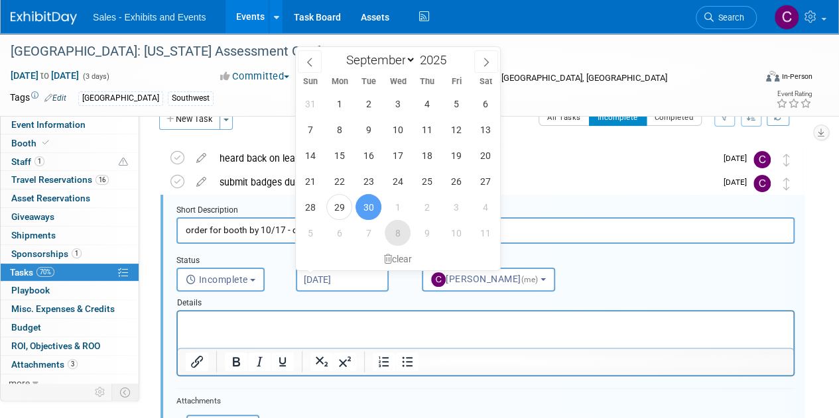
click at [395, 234] on span "8" at bounding box center [398, 233] width 26 height 26
type input "[DATE]"
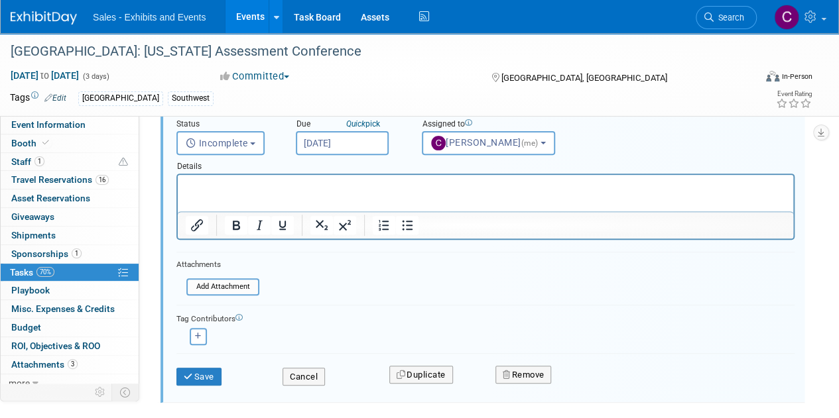
scroll to position [164, 0]
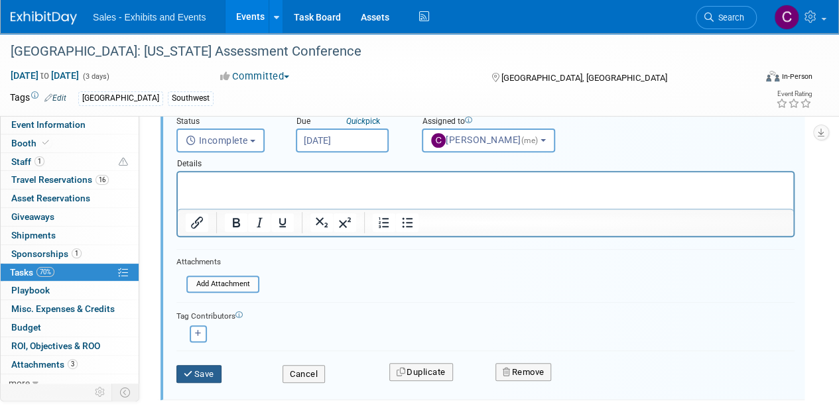
click at [200, 379] on button "Save" at bounding box center [198, 374] width 45 height 19
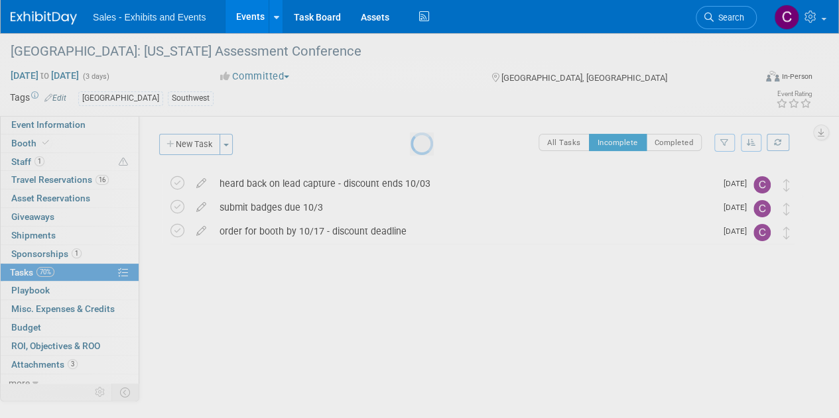
scroll to position [0, 0]
